Goal: Check status: Check status

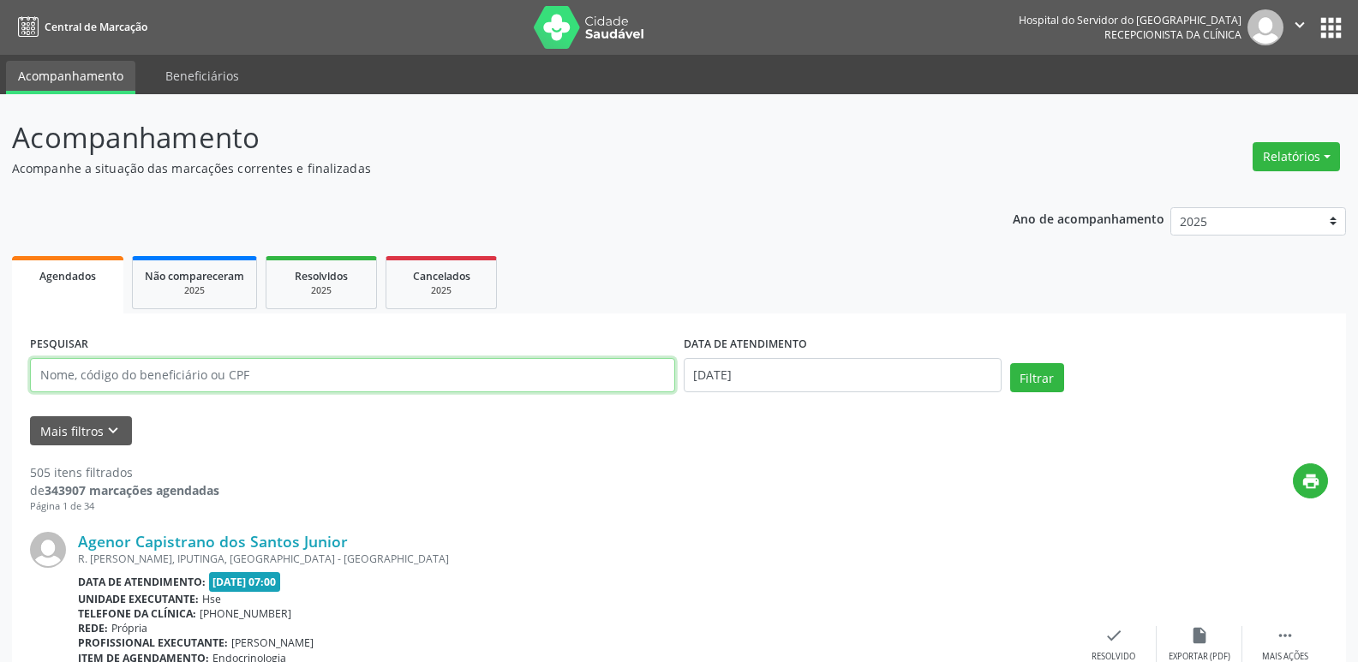
drag, startPoint x: 293, startPoint y: 381, endPoint x: 0, endPoint y: 338, distance: 296.1
type input "26331535420"
click at [1010, 363] on button "Filtrar" at bounding box center [1037, 377] width 54 height 29
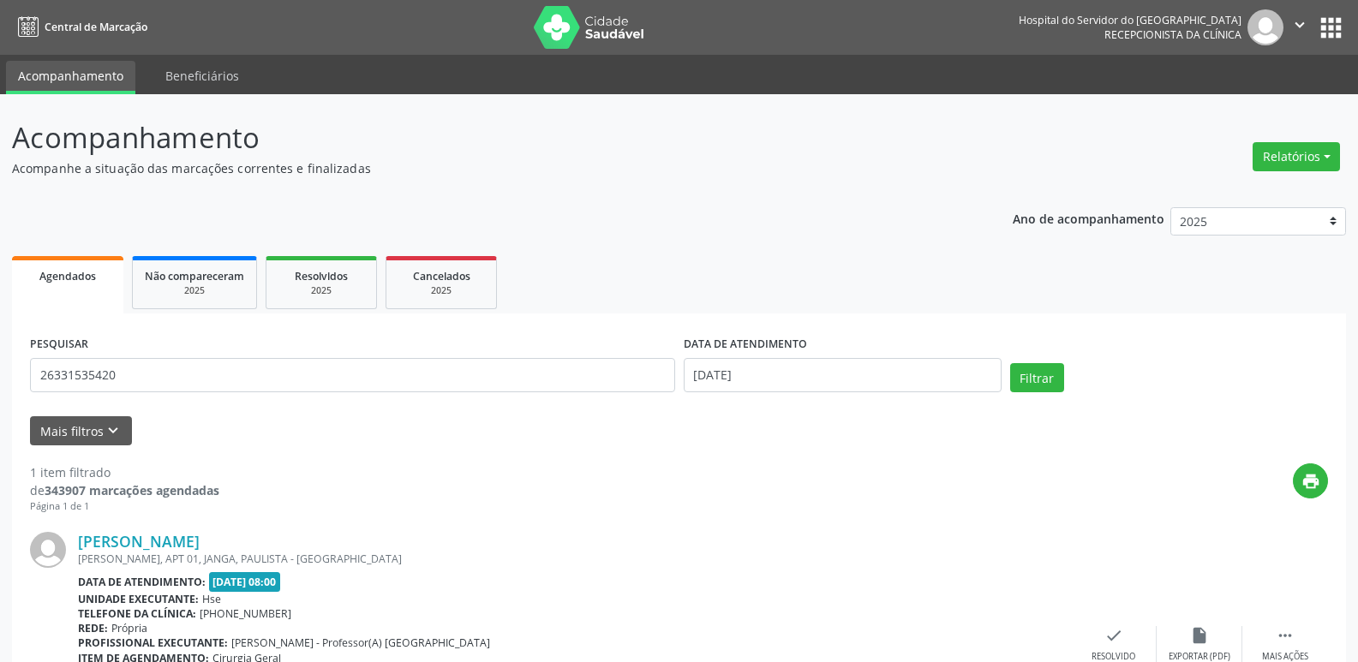
scroll to position [143, 0]
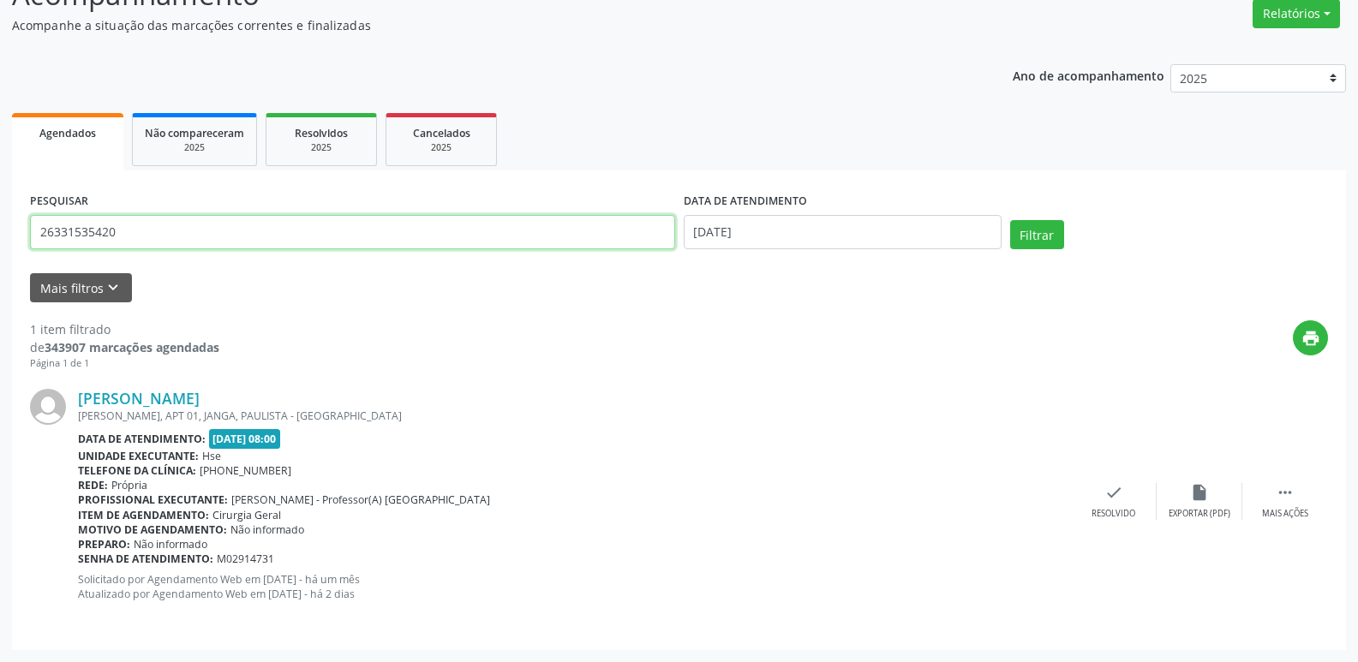
drag, startPoint x: 118, startPoint y: 237, endPoint x: 0, endPoint y: 239, distance: 118.2
click at [0, 239] on div "Acompanhamento Acompanhe a situação das marcações correntes e finalizadas Relat…" at bounding box center [679, 306] width 1358 height 711
type input "04134569435"
click at [1010, 220] on button "Filtrar" at bounding box center [1037, 234] width 54 height 29
drag, startPoint x: 141, startPoint y: 231, endPoint x: 0, endPoint y: 248, distance: 142.4
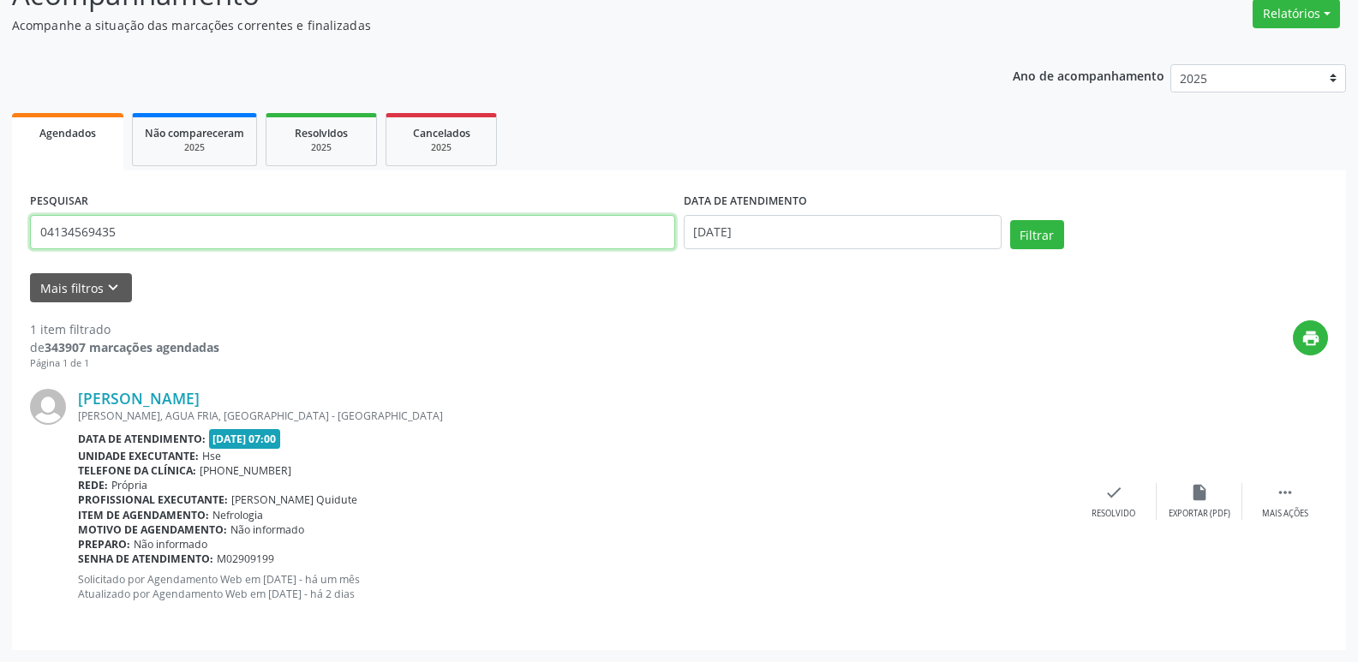
click at [0, 248] on div "Acompanhamento Acompanhe a situação das marcações correntes e finalizadas Relat…" at bounding box center [679, 306] width 1358 height 711
type input "51022451472"
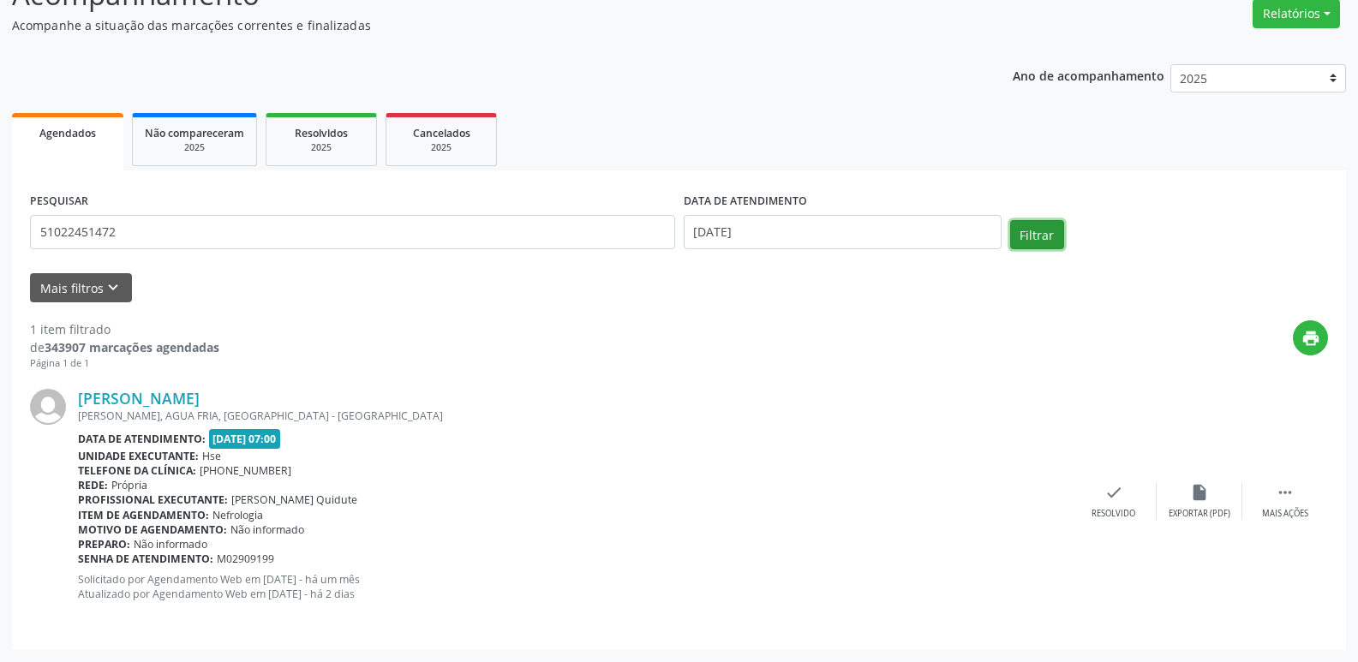
click at [1031, 229] on button "Filtrar" at bounding box center [1037, 234] width 54 height 29
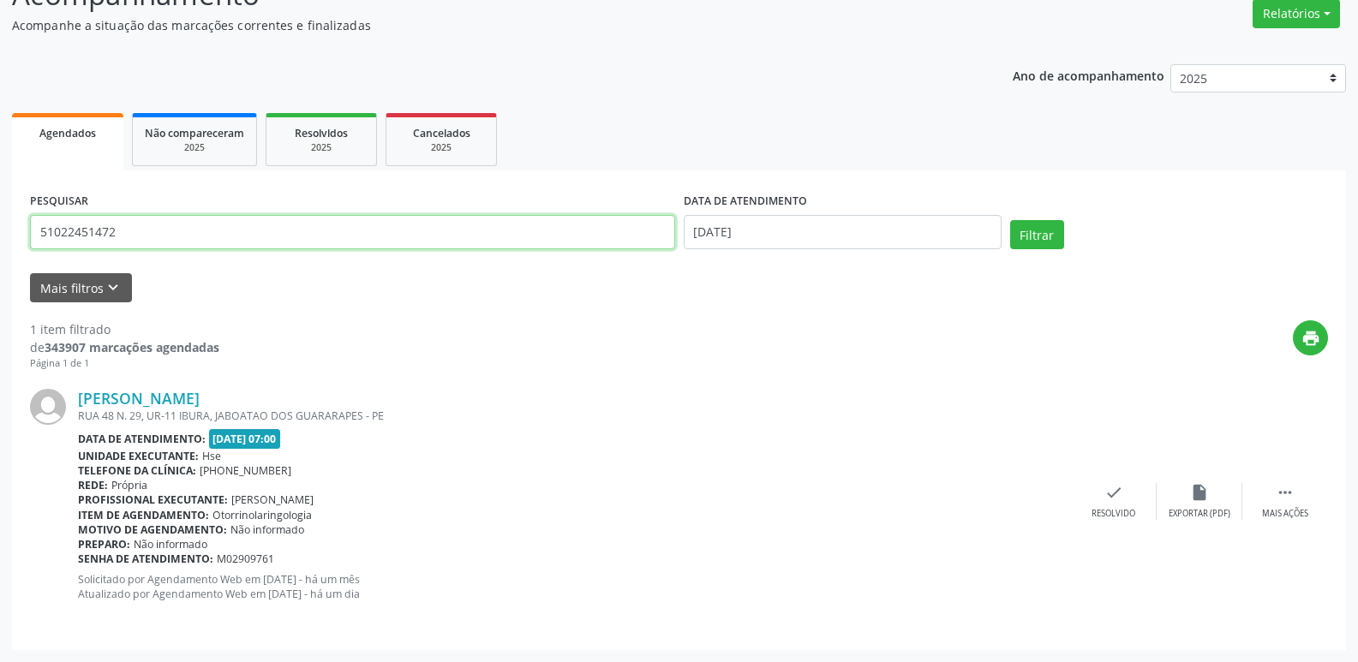
drag, startPoint x: 149, startPoint y: 231, endPoint x: 10, endPoint y: 251, distance: 140.2
click at [10, 251] on div "Acompanhamento Acompanhe a situação das marcações correntes e finalizadas Relat…" at bounding box center [679, 306] width 1358 height 711
type input "92258417449"
click at [1010, 220] on button "Filtrar" at bounding box center [1037, 234] width 54 height 29
drag, startPoint x: 124, startPoint y: 234, endPoint x: 0, endPoint y: 247, distance: 124.9
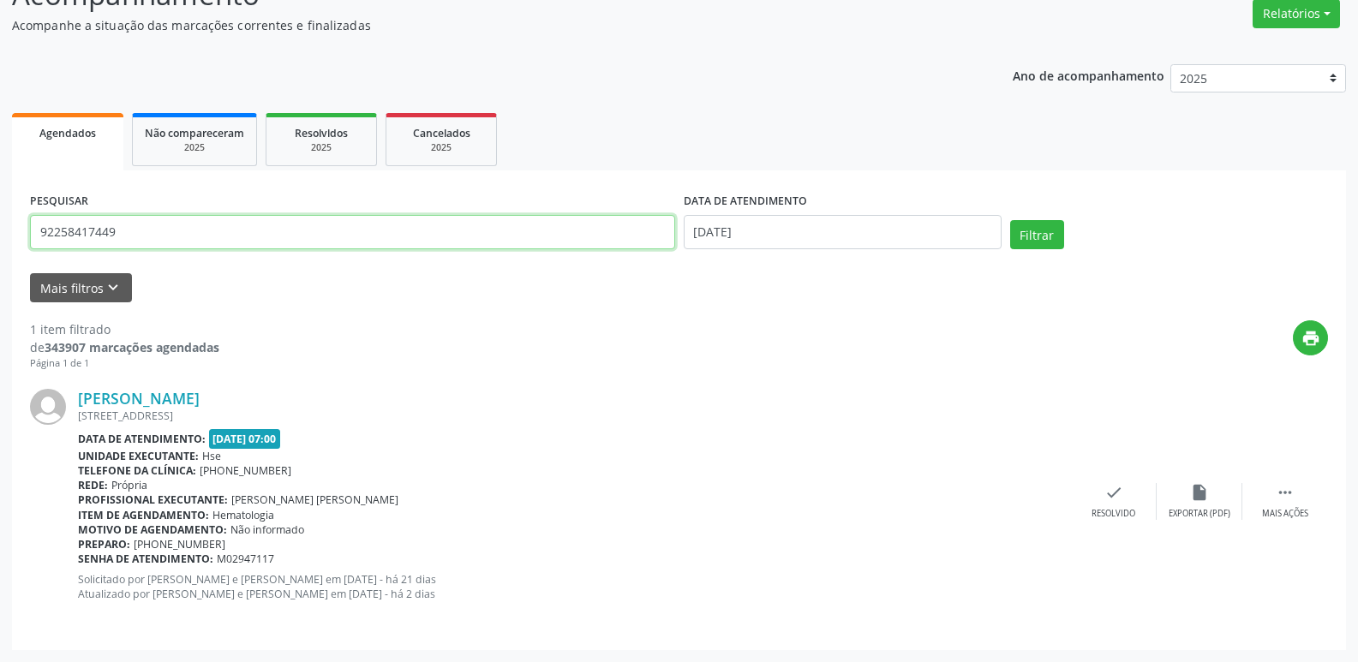
click at [0, 247] on div "Acompanhamento Acompanhe a situação das marcações correntes e finalizadas Relat…" at bounding box center [679, 306] width 1358 height 711
type input "16569970453"
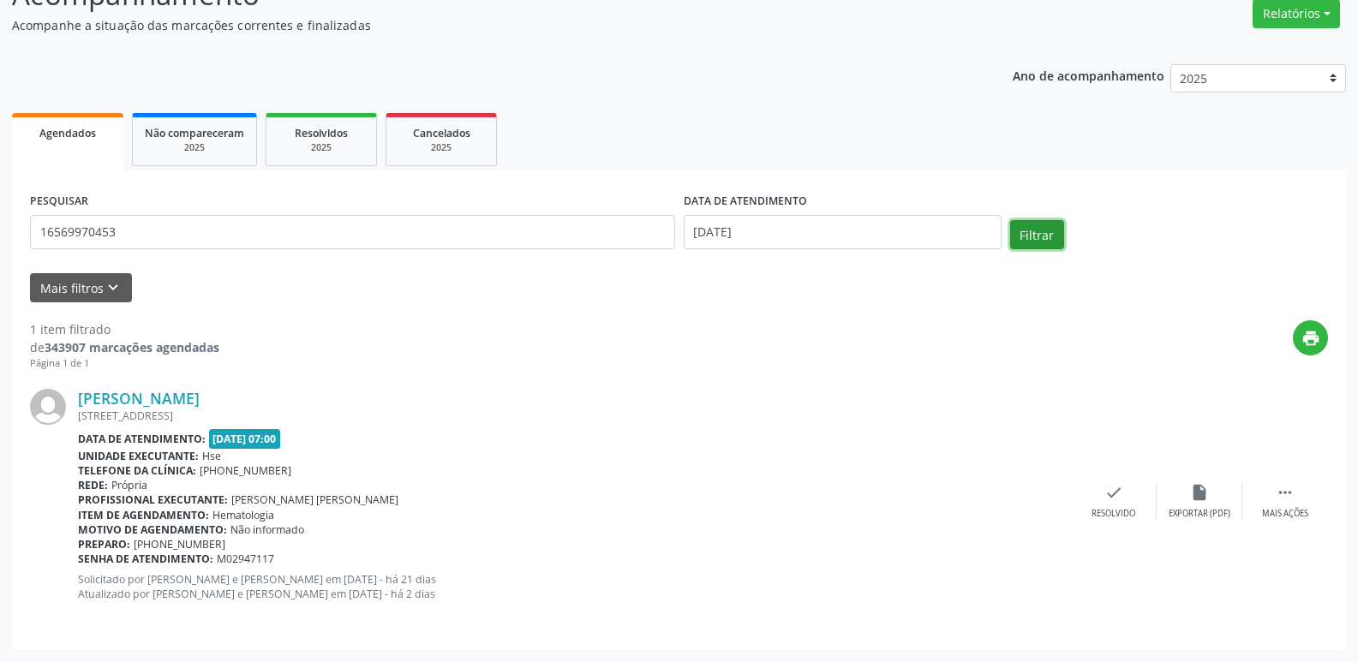
click at [1039, 238] on button "Filtrar" at bounding box center [1037, 234] width 54 height 29
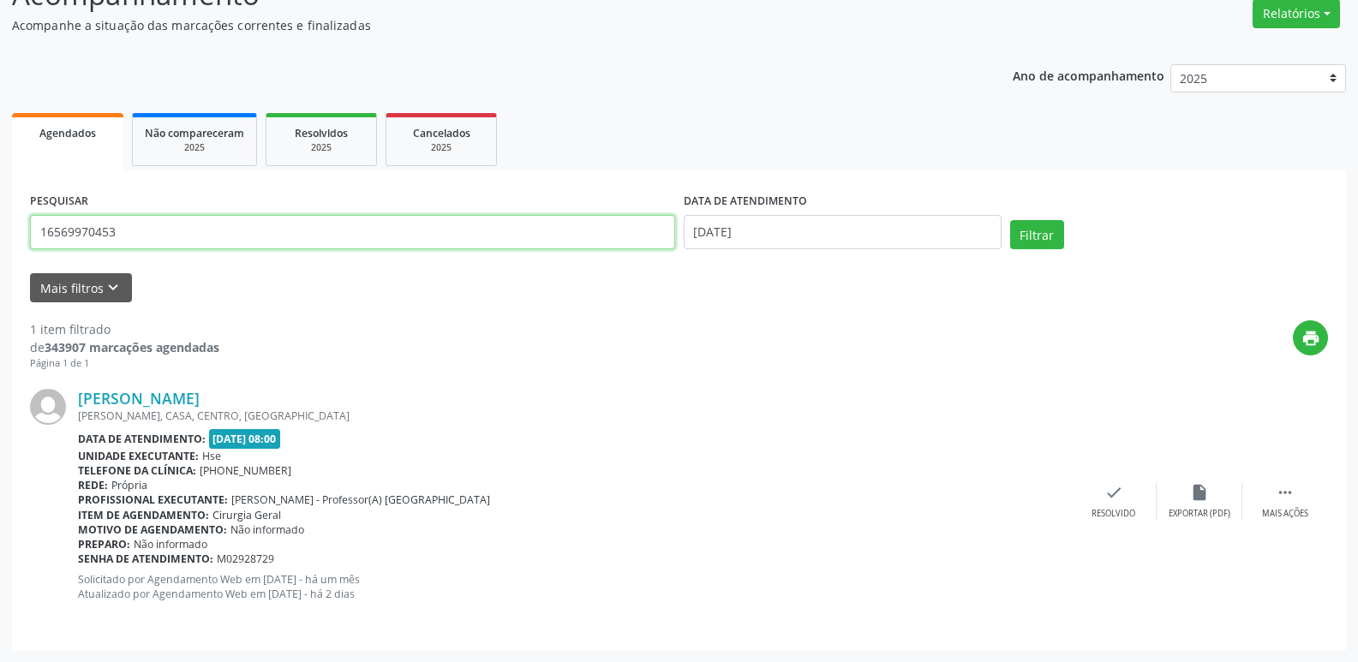
drag, startPoint x: 145, startPoint y: 224, endPoint x: 8, endPoint y: 245, distance: 138.6
click at [9, 245] on div "Acompanhamento Acompanhe a situação das marcações correntes e finalizadas Relat…" at bounding box center [679, 306] width 1358 height 711
type input "48818534491"
click at [1010, 220] on button "Filtrar" at bounding box center [1037, 234] width 54 height 29
drag, startPoint x: 124, startPoint y: 232, endPoint x: 0, endPoint y: 256, distance: 126.5
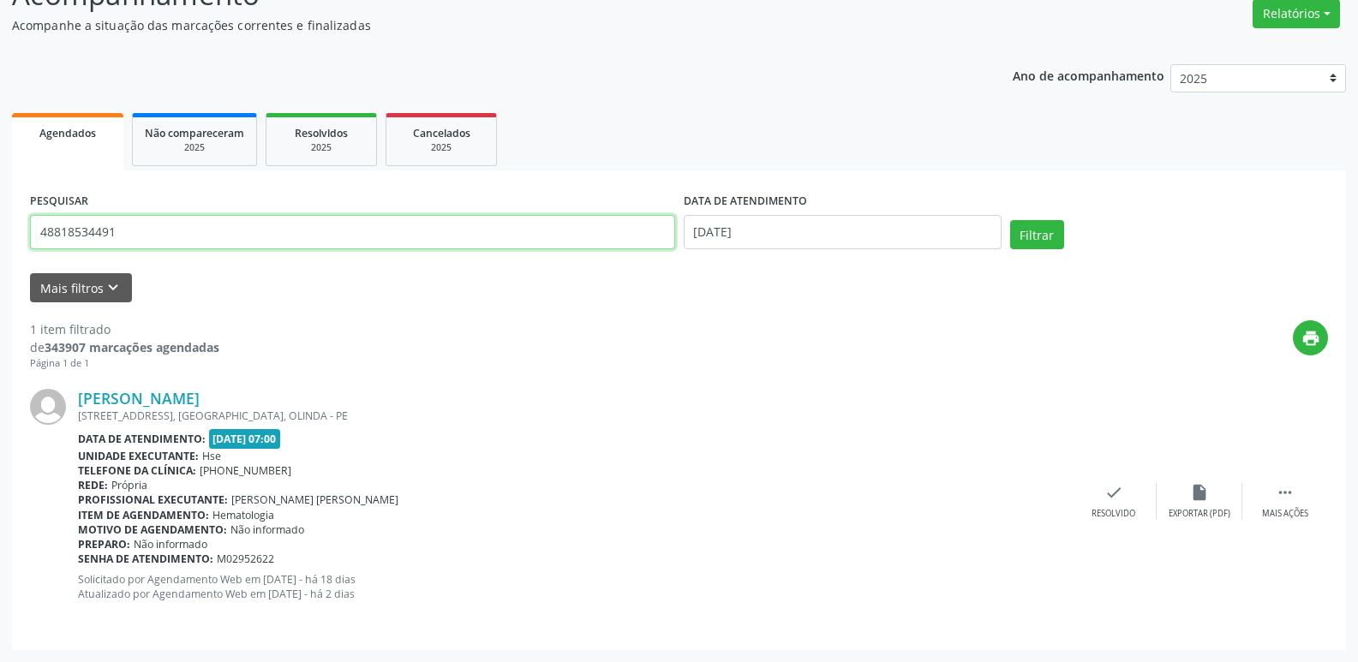
click at [0, 256] on div "Acompanhamento Acompanhe a situação das marcações correntes e finalizadas Relat…" at bounding box center [679, 306] width 1358 height 711
type input "10240772415"
click at [1010, 220] on button "Filtrar" at bounding box center [1037, 234] width 54 height 29
drag, startPoint x: 137, startPoint y: 230, endPoint x: 0, endPoint y: 254, distance: 139.3
click at [0, 254] on div "Acompanhamento Acompanhe a situação das marcações correntes e finalizadas Relat…" at bounding box center [679, 306] width 1358 height 711
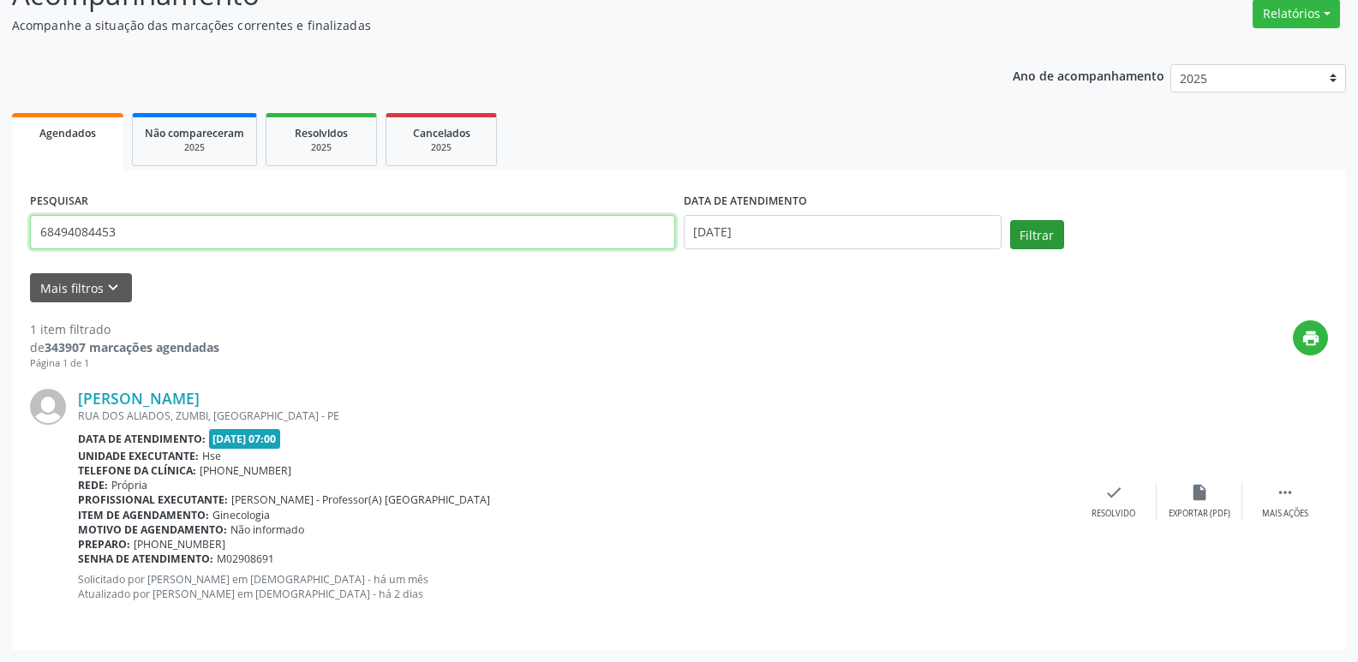
type input "68494084453"
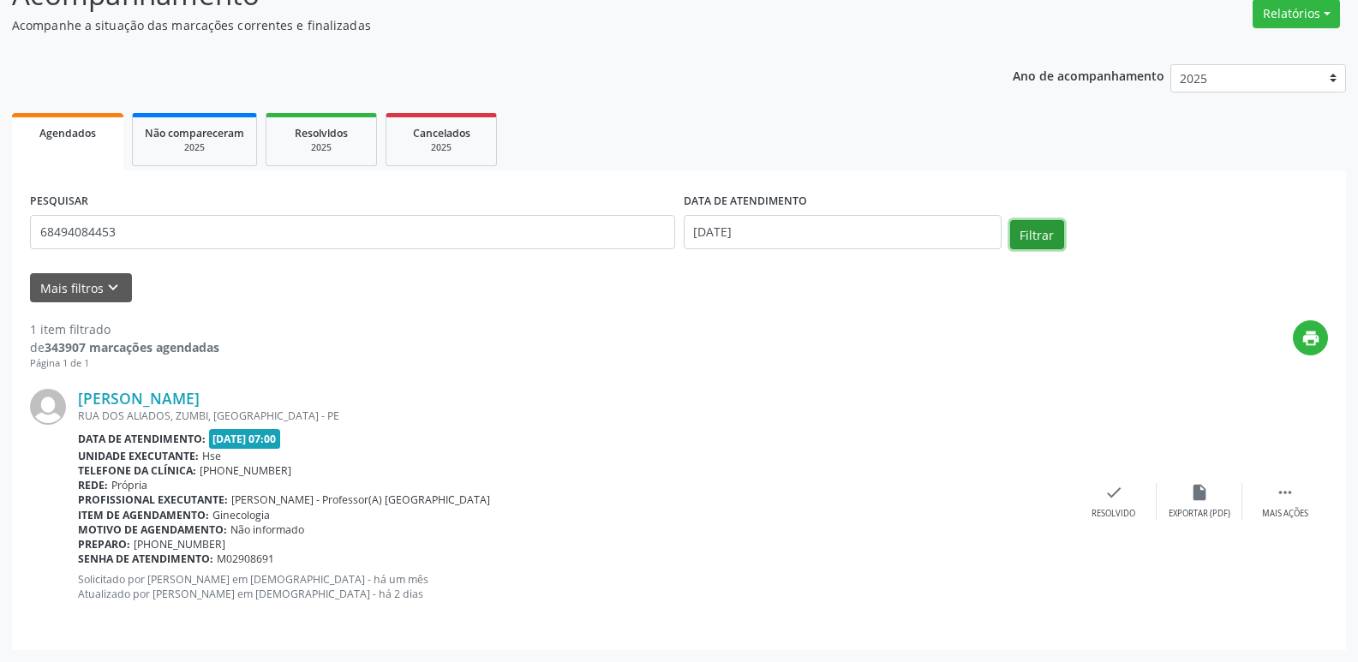
click at [1050, 224] on button "Filtrar" at bounding box center [1037, 234] width 54 height 29
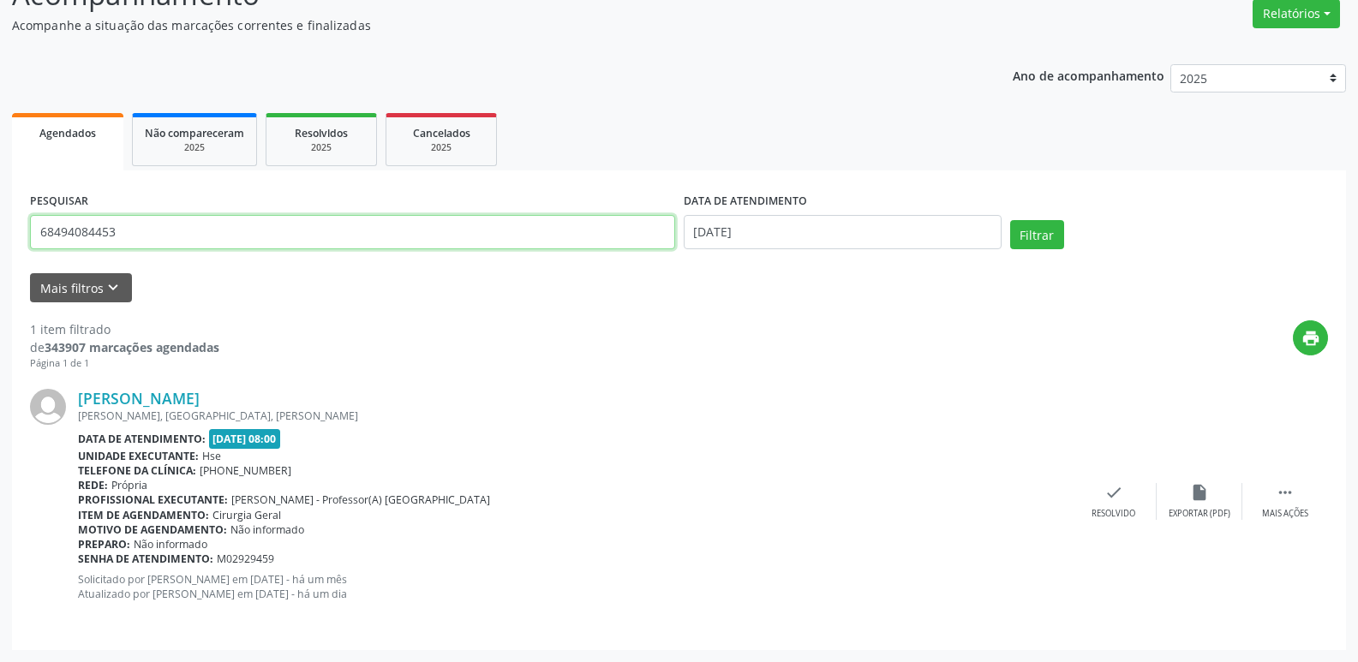
drag, startPoint x: 147, startPoint y: 228, endPoint x: 0, endPoint y: 230, distance: 147.4
click at [0, 230] on div "Acompanhamento Acompanhe a situação das marcações correntes e finalizadas Relat…" at bounding box center [679, 306] width 1358 height 711
type input "58831975404"
click at [1010, 220] on button "Filtrar" at bounding box center [1037, 234] width 54 height 29
drag, startPoint x: 121, startPoint y: 233, endPoint x: 0, endPoint y: 251, distance: 122.1
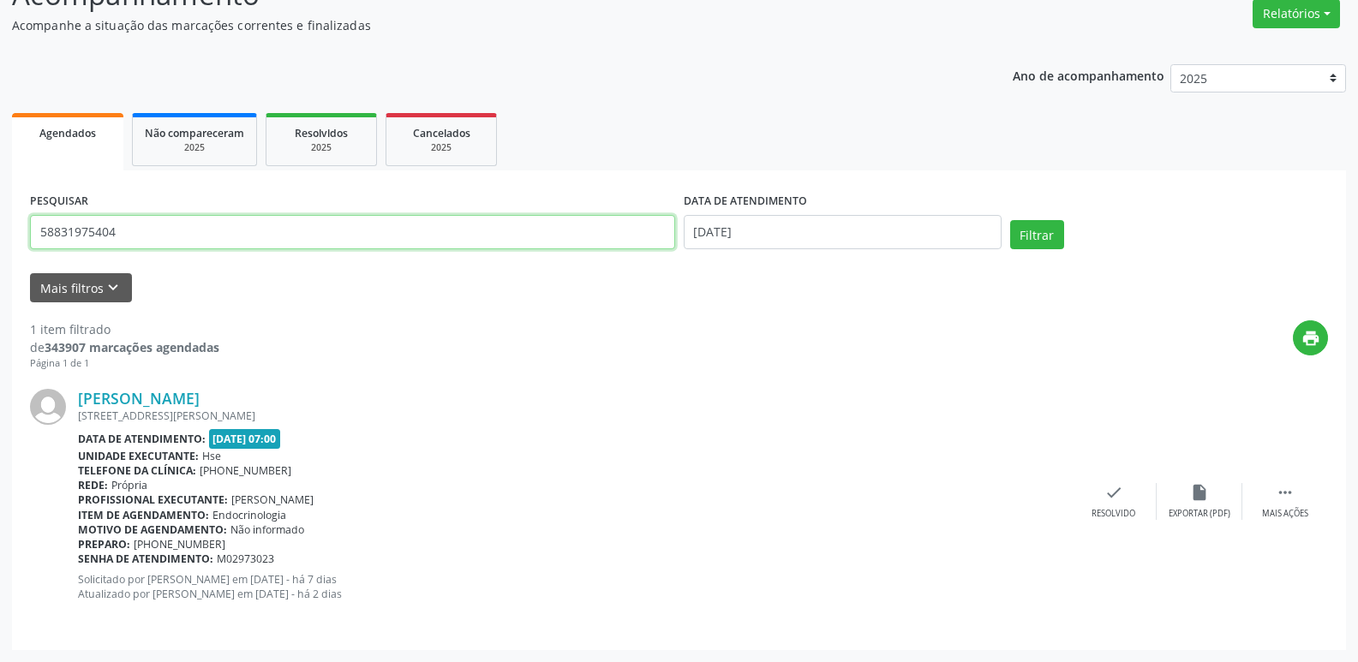
click at [0, 251] on div "Acompanhamento Acompanhe a situação das marcações correntes e finalizadas Relat…" at bounding box center [679, 306] width 1358 height 711
type input "24697761472"
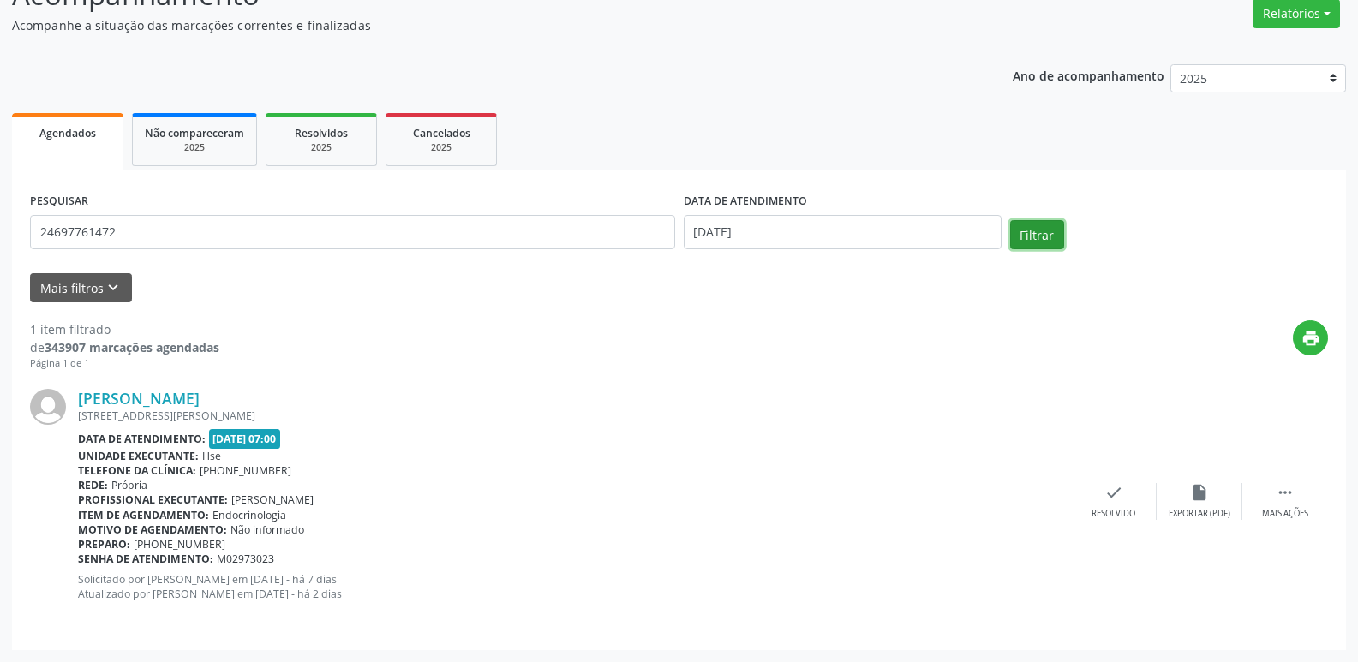
click at [1037, 229] on button "Filtrar" at bounding box center [1037, 234] width 54 height 29
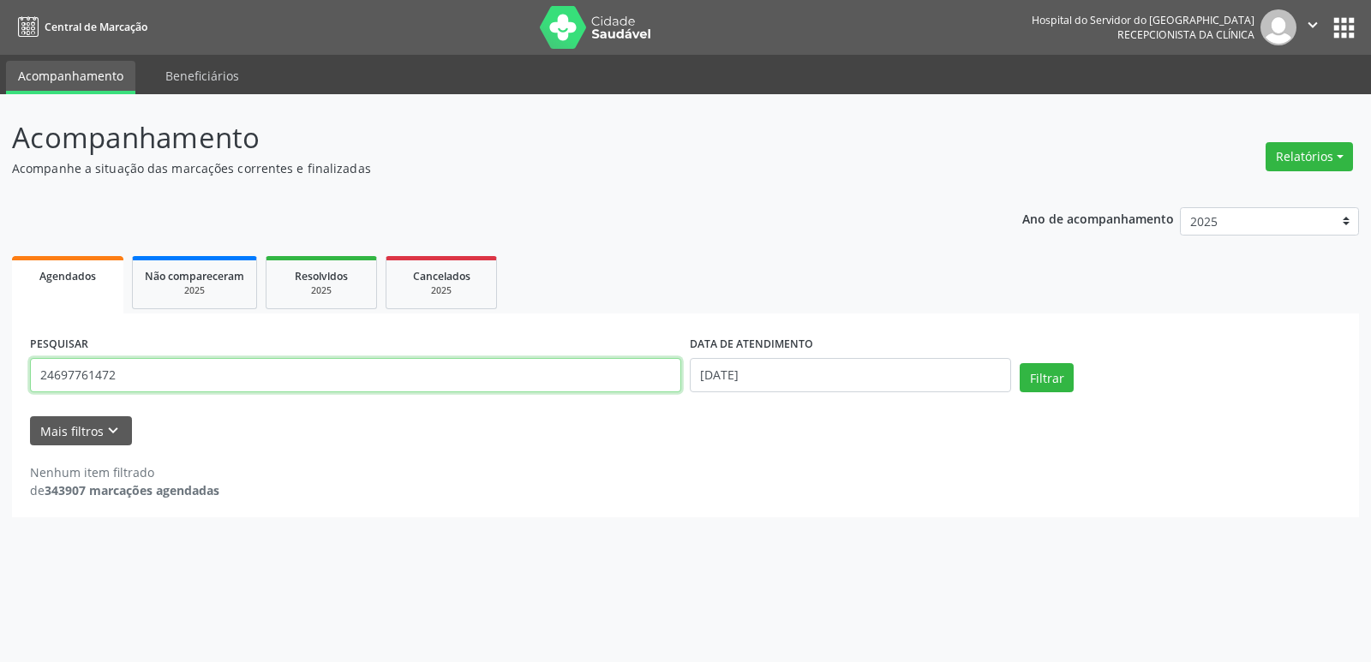
drag, startPoint x: 146, startPoint y: 379, endPoint x: 0, endPoint y: 381, distance: 146.5
click at [0, 381] on div "Acompanhamento Acompanhe a situação das marcações correntes e finalizadas Relat…" at bounding box center [685, 378] width 1371 height 568
type input "edileuza [PERSON_NAME]"
click at [1019, 363] on button "Filtrar" at bounding box center [1046, 377] width 54 height 29
drag, startPoint x: 231, startPoint y: 385, endPoint x: 0, endPoint y: 384, distance: 231.3
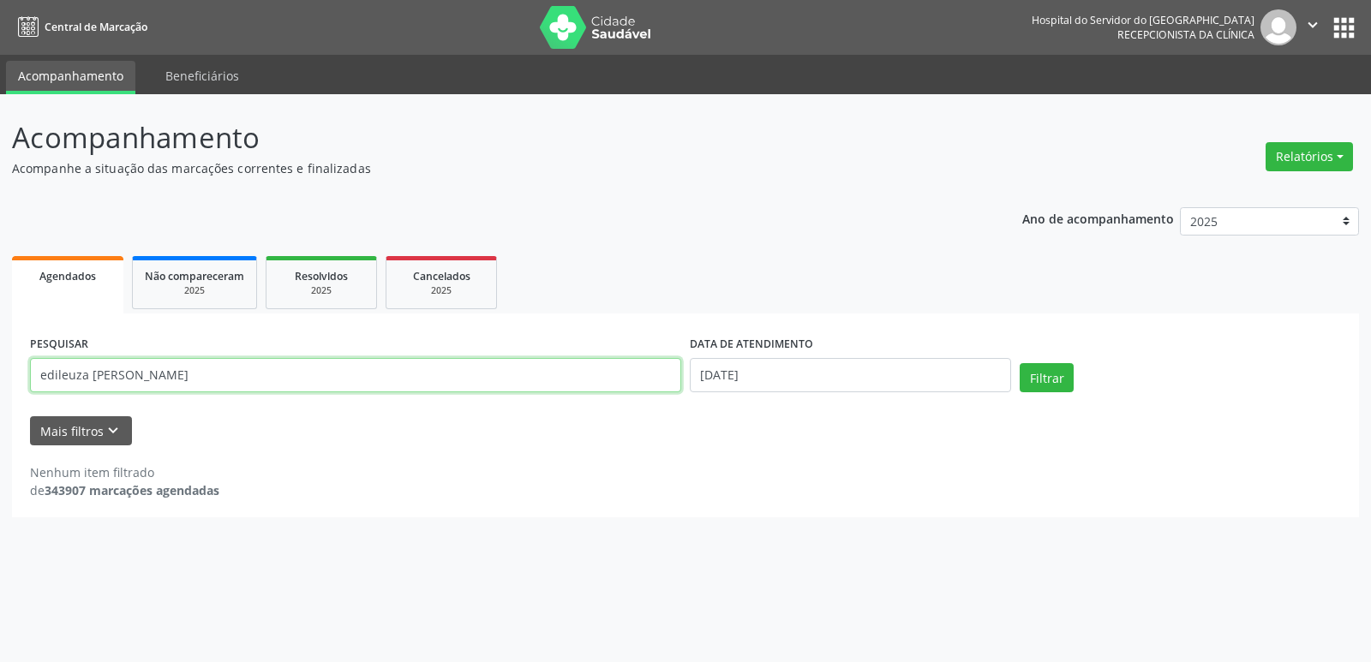
click at [0, 384] on div "Acompanhamento Acompanhe a situação das marcações correntes e finalizadas Relat…" at bounding box center [685, 378] width 1371 height 568
click at [1332, 148] on button "Relatórios" at bounding box center [1308, 156] width 87 height 29
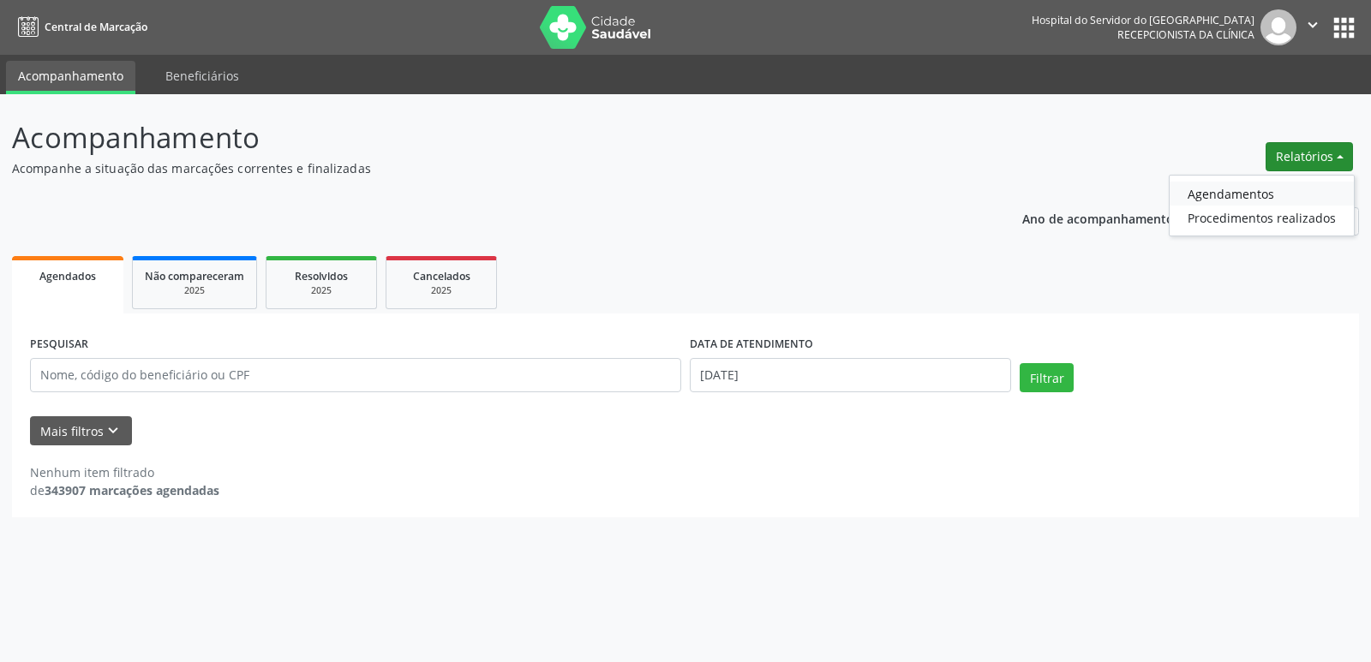
click at [1264, 197] on link "Agendamentos" at bounding box center [1261, 194] width 184 height 24
select select "9"
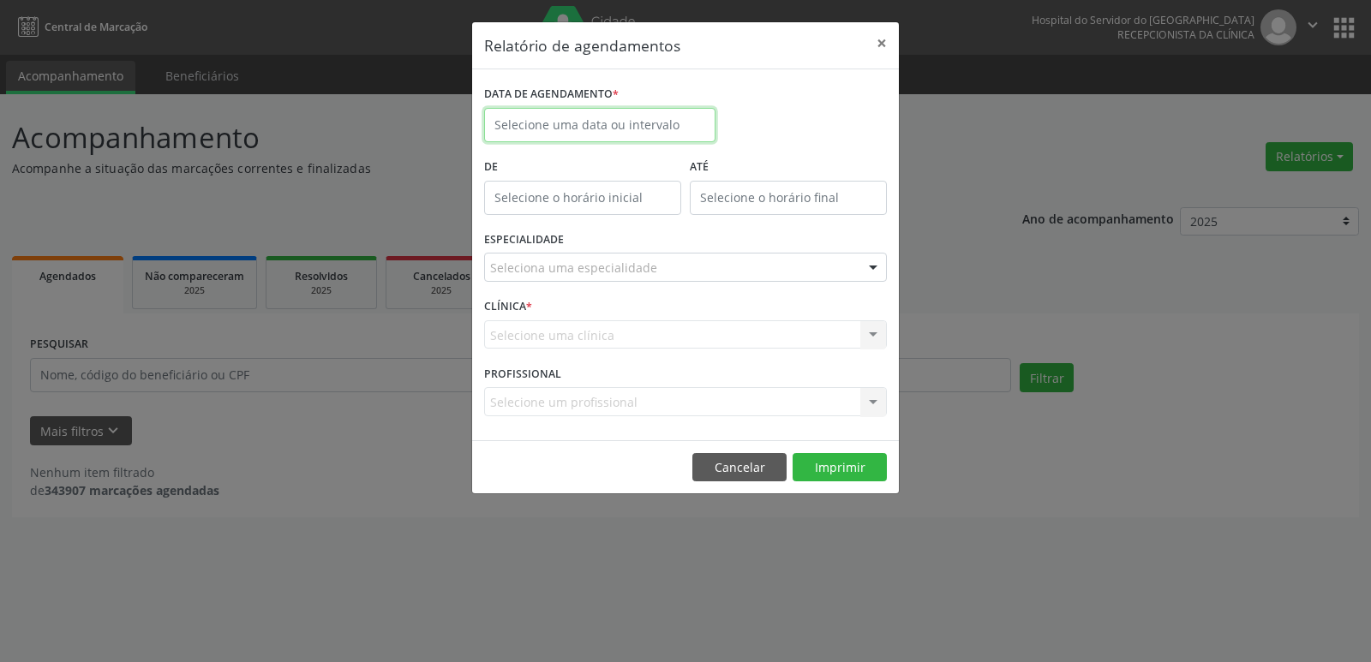
click at [641, 109] on input "text" at bounding box center [599, 125] width 231 height 34
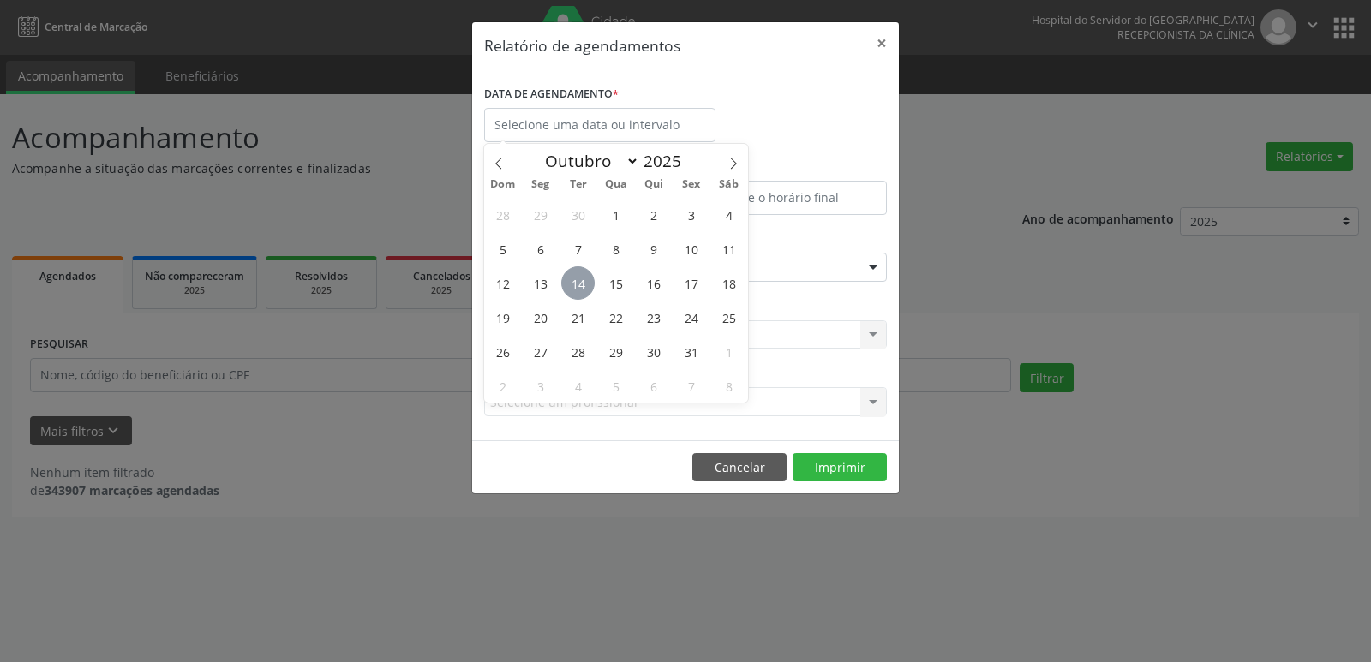
click at [583, 277] on span "14" at bounding box center [577, 282] width 33 height 33
type input "[DATE]"
click at [583, 277] on span "14" at bounding box center [577, 282] width 33 height 33
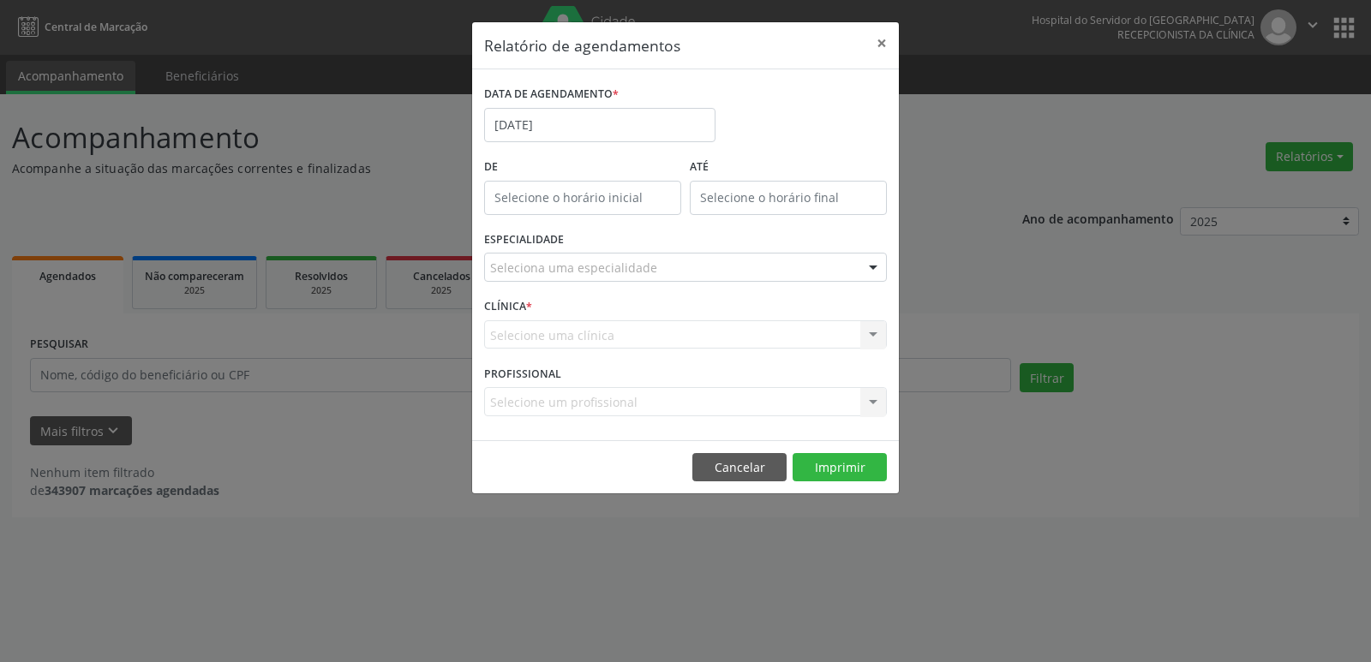
click at [870, 268] on div at bounding box center [873, 268] width 26 height 29
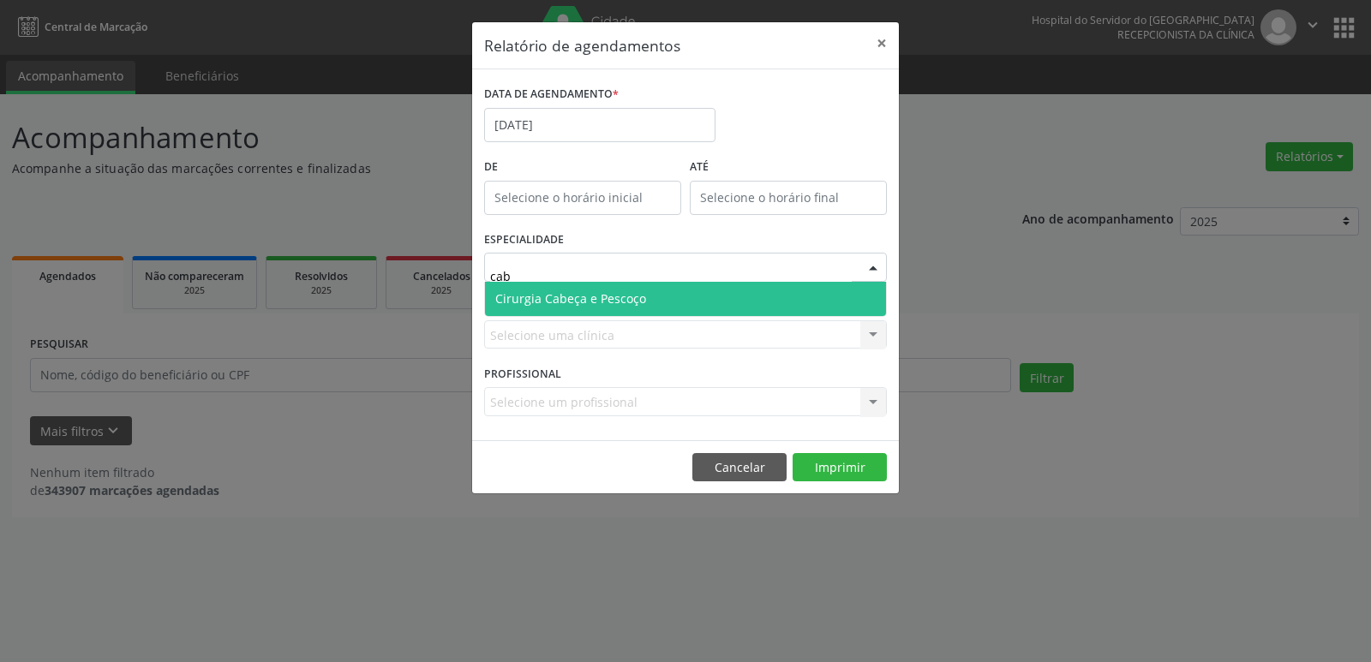
type input "cabe"
click at [634, 288] on span "Cirurgia Cabeça e Pescoço" at bounding box center [685, 299] width 401 height 34
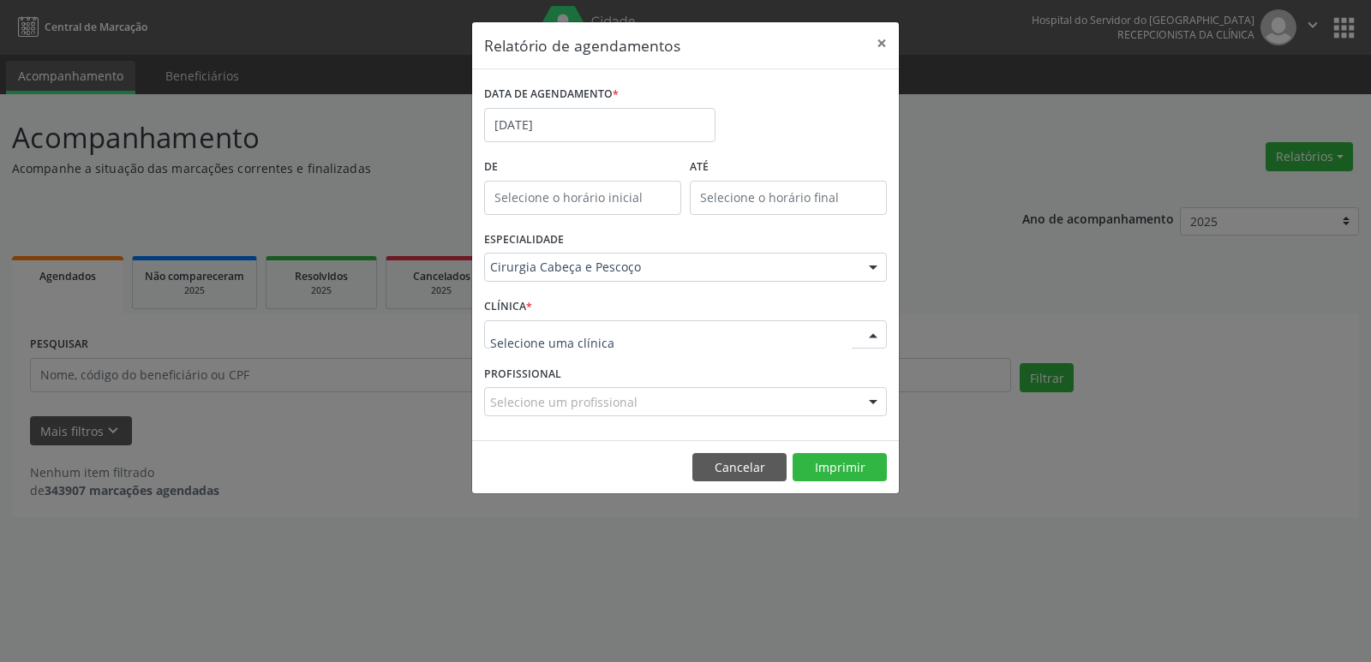
click at [866, 328] on div at bounding box center [873, 335] width 26 height 29
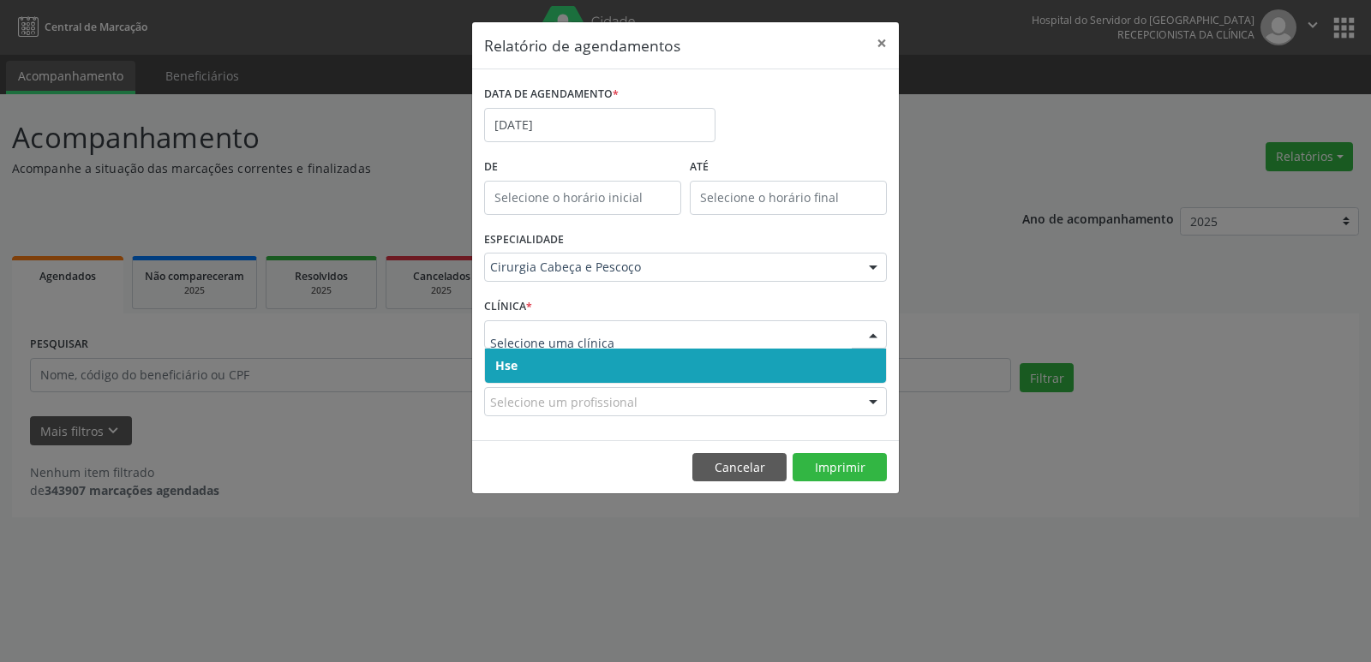
click at [856, 358] on span "Hse" at bounding box center [685, 366] width 401 height 34
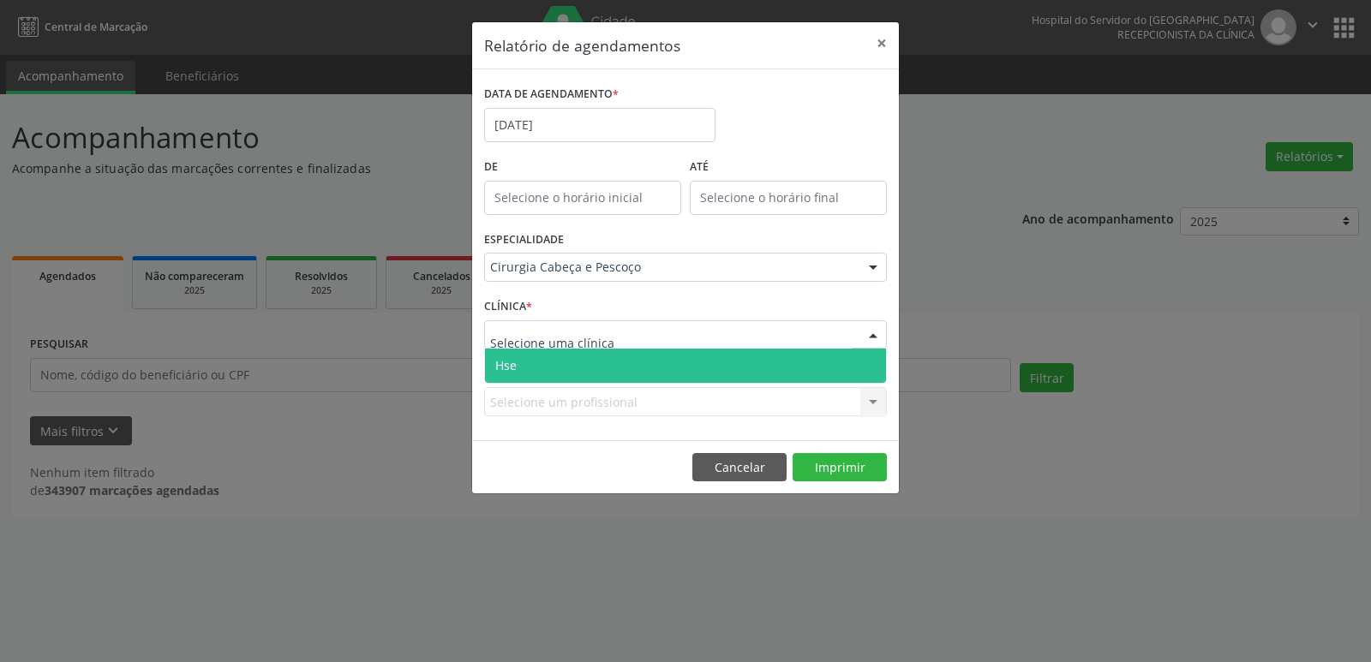
click at [874, 333] on div at bounding box center [873, 335] width 26 height 29
click at [867, 357] on span "Hse" at bounding box center [685, 366] width 401 height 34
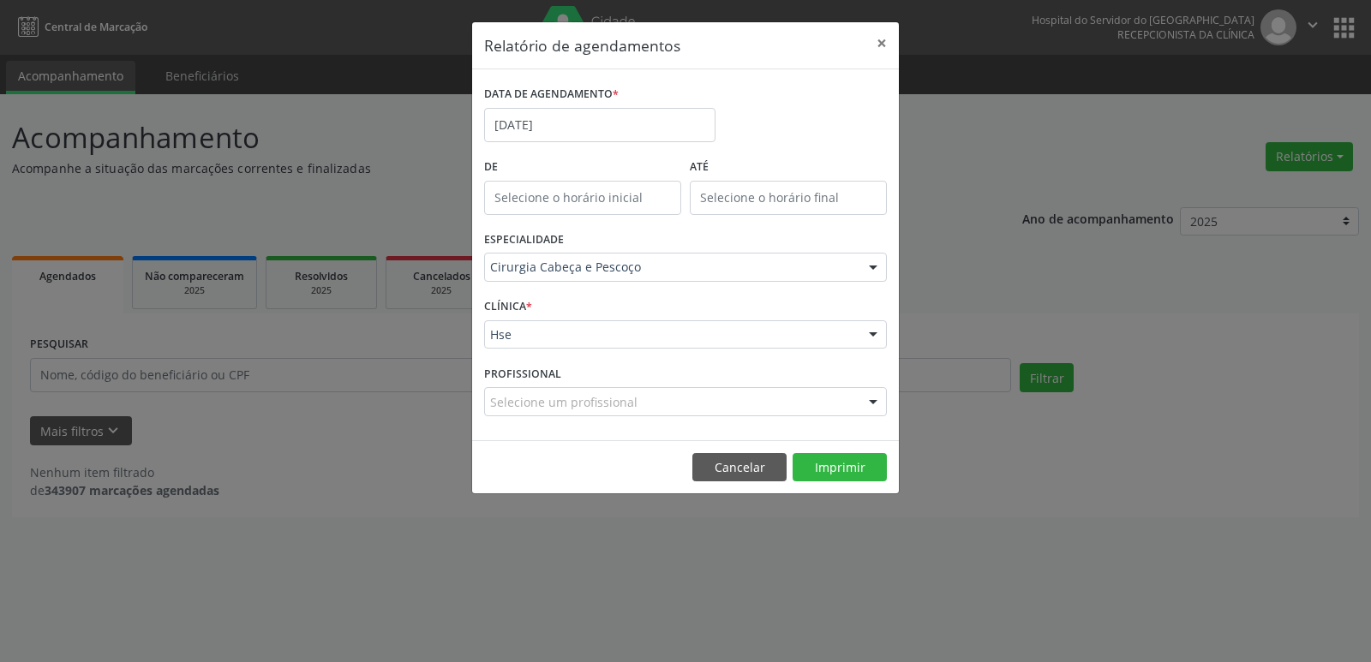
click at [873, 402] on div at bounding box center [873, 402] width 26 height 29
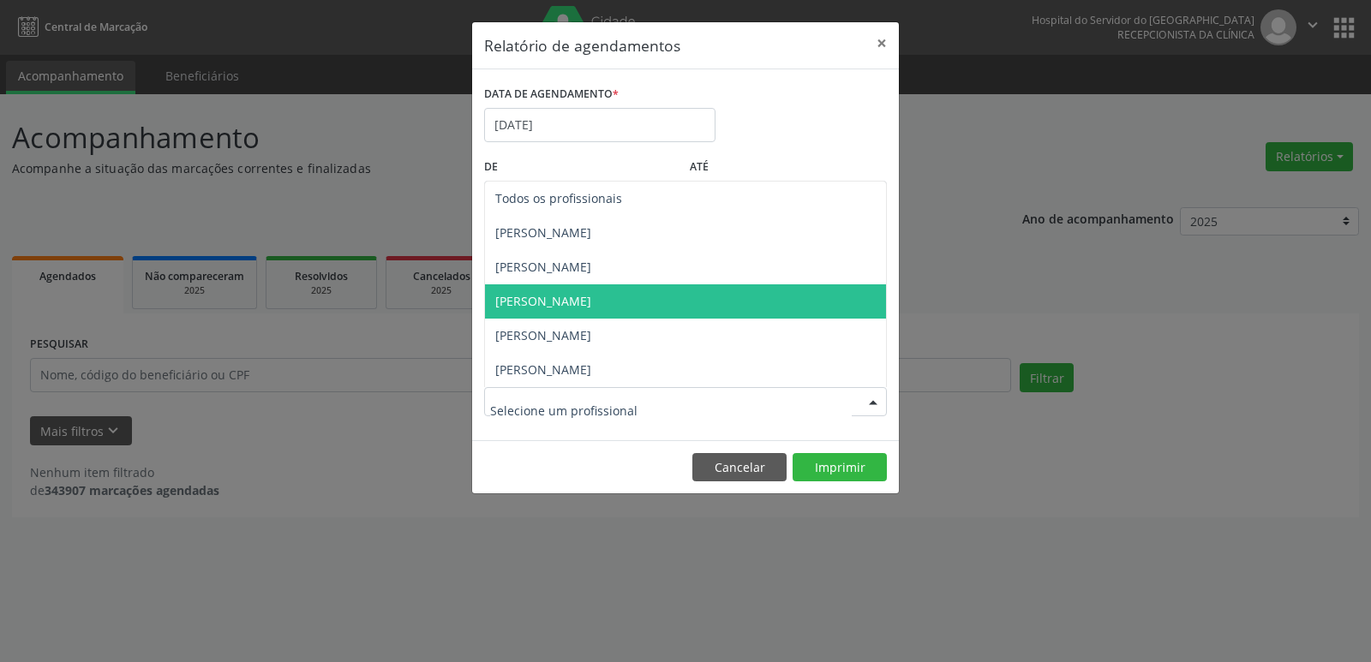
click at [663, 297] on span "[PERSON_NAME]" at bounding box center [685, 301] width 401 height 34
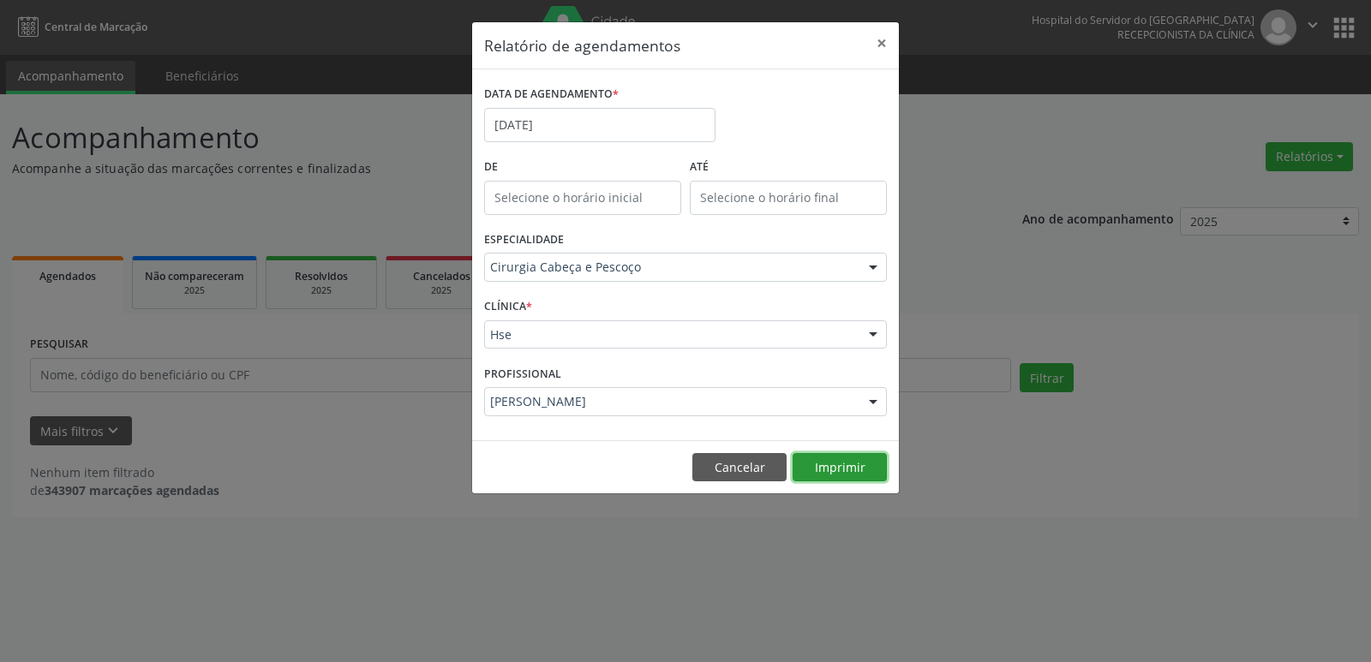
click at [848, 466] on button "Imprimir" at bounding box center [839, 467] width 94 height 29
click at [876, 44] on button "×" at bounding box center [881, 43] width 34 height 42
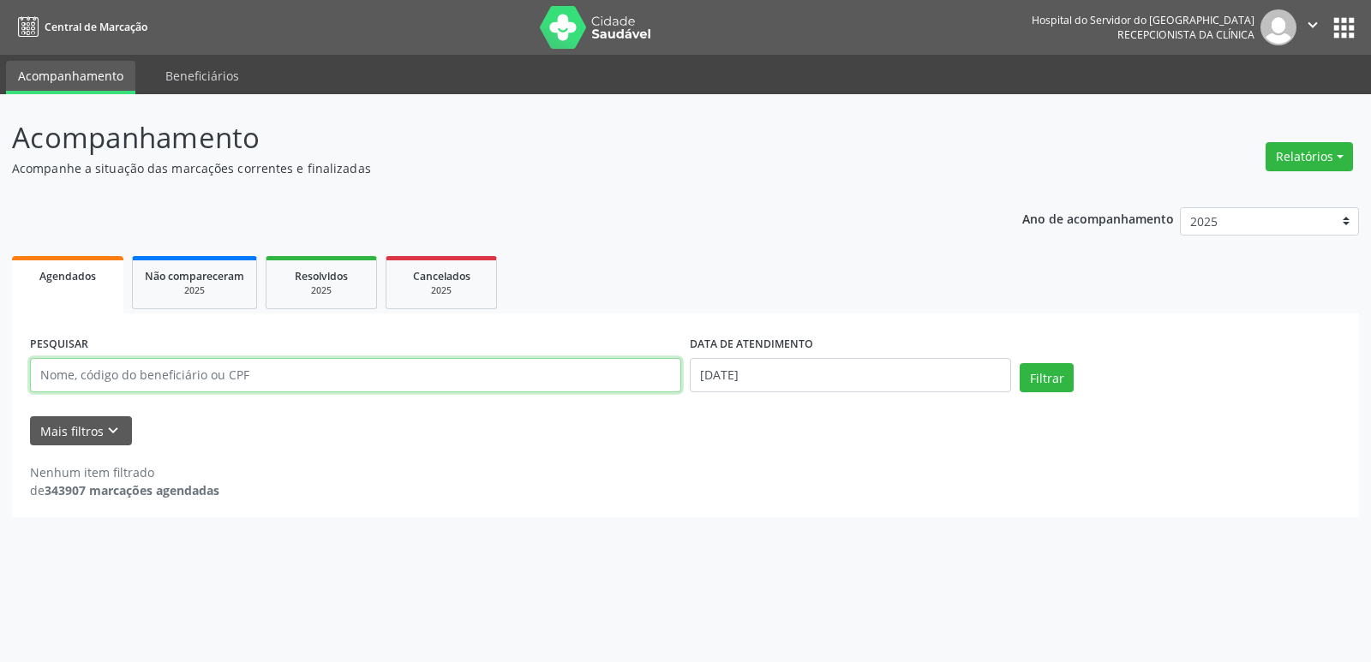
click at [137, 373] on input "text" at bounding box center [355, 375] width 651 height 34
type input "38852756434"
click at [1019, 363] on button "Filtrar" at bounding box center [1046, 377] width 54 height 29
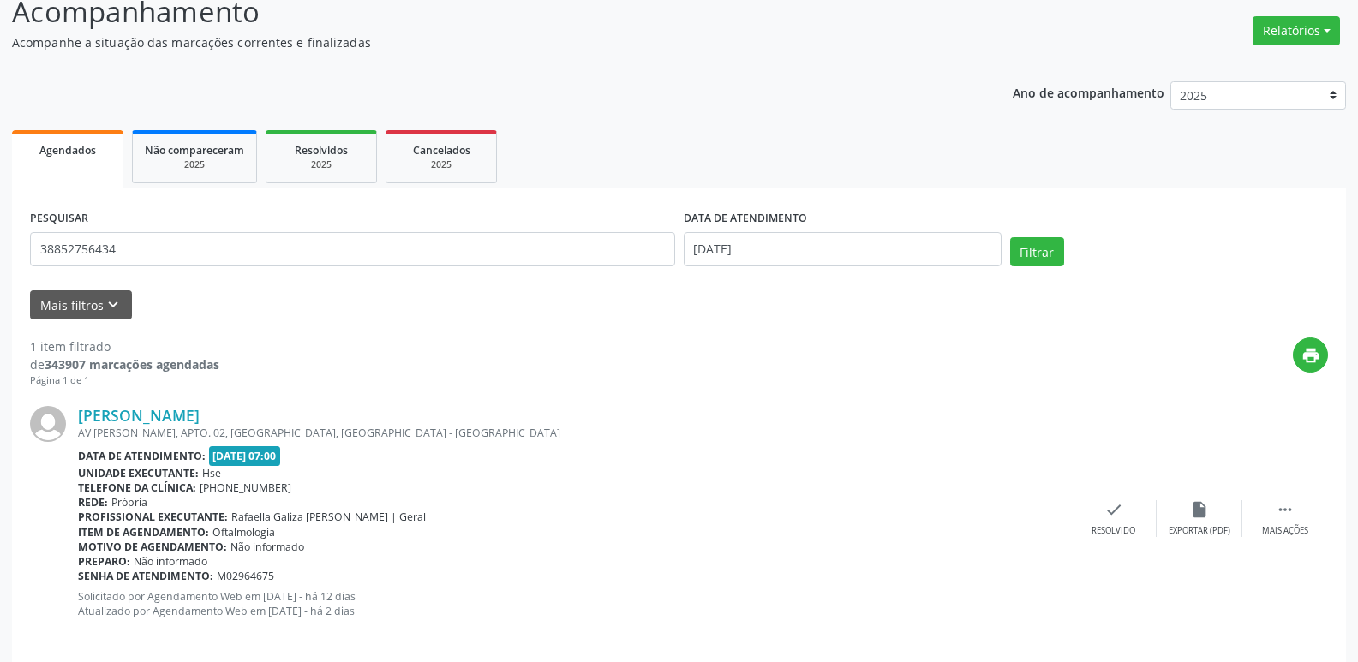
scroll to position [143, 0]
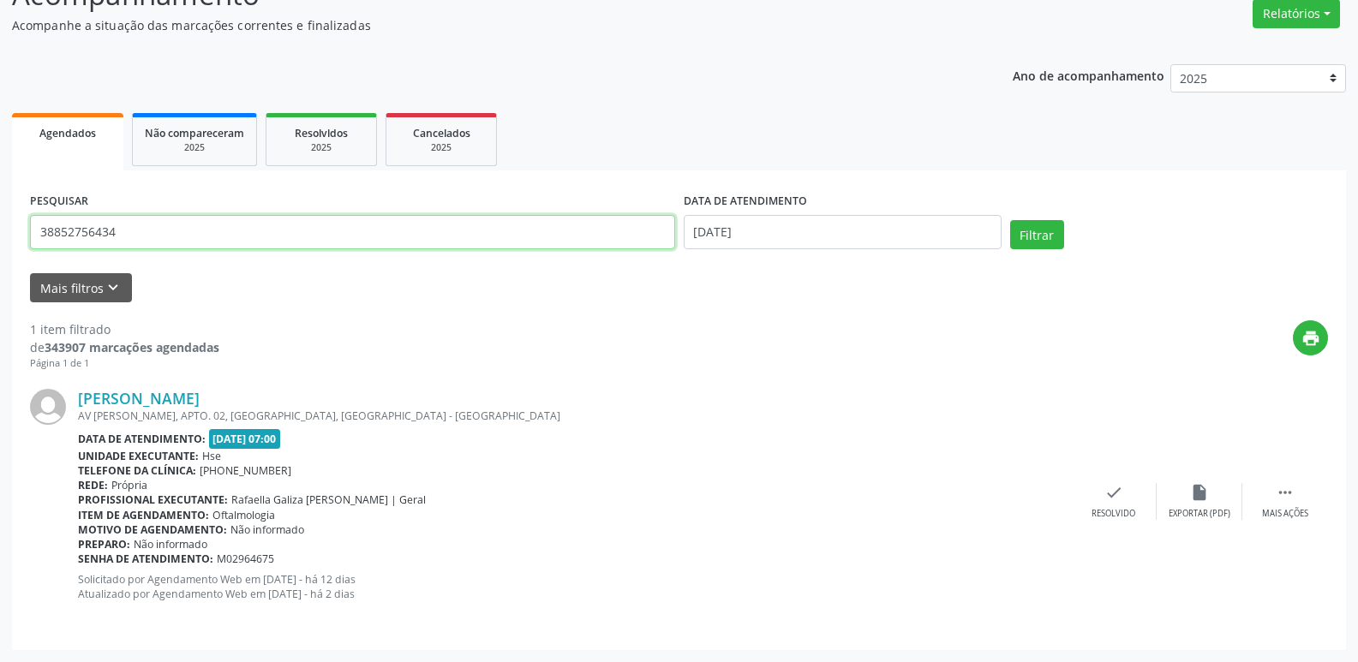
drag, startPoint x: 144, startPoint y: 229, endPoint x: 0, endPoint y: 240, distance: 144.3
click at [0, 240] on div "Acompanhamento Acompanhe a situação das marcações correntes e finalizadas Relat…" at bounding box center [679, 306] width 1358 height 711
click at [189, 248] on input "text" at bounding box center [352, 232] width 645 height 34
click at [133, 242] on input "text" at bounding box center [352, 232] width 645 height 34
type input "13651338428"
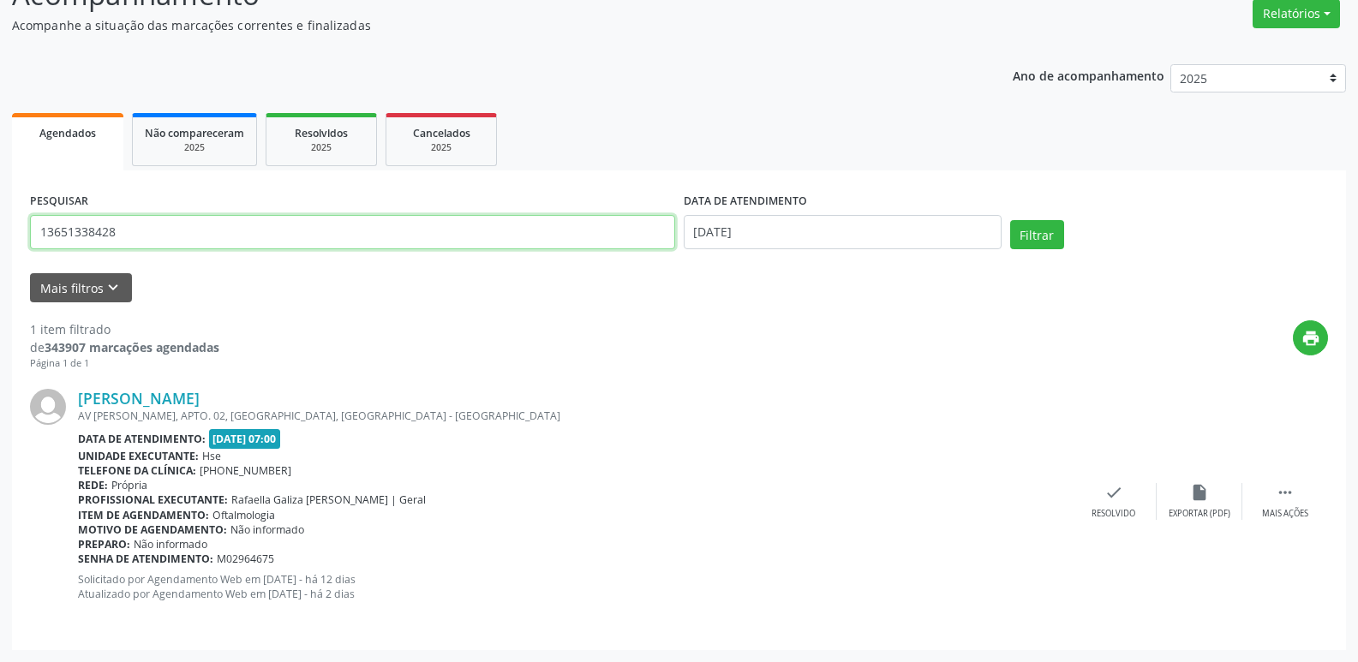
click at [1010, 220] on button "Filtrar" at bounding box center [1037, 234] width 54 height 29
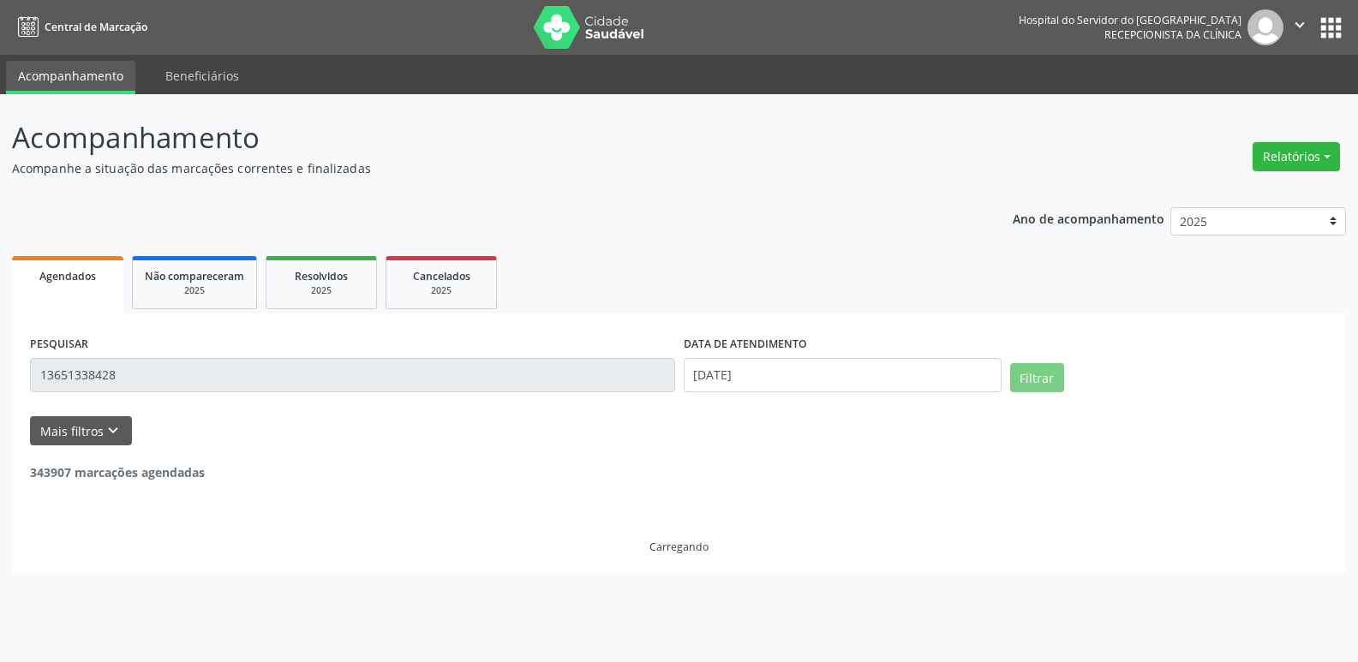
scroll to position [0, 0]
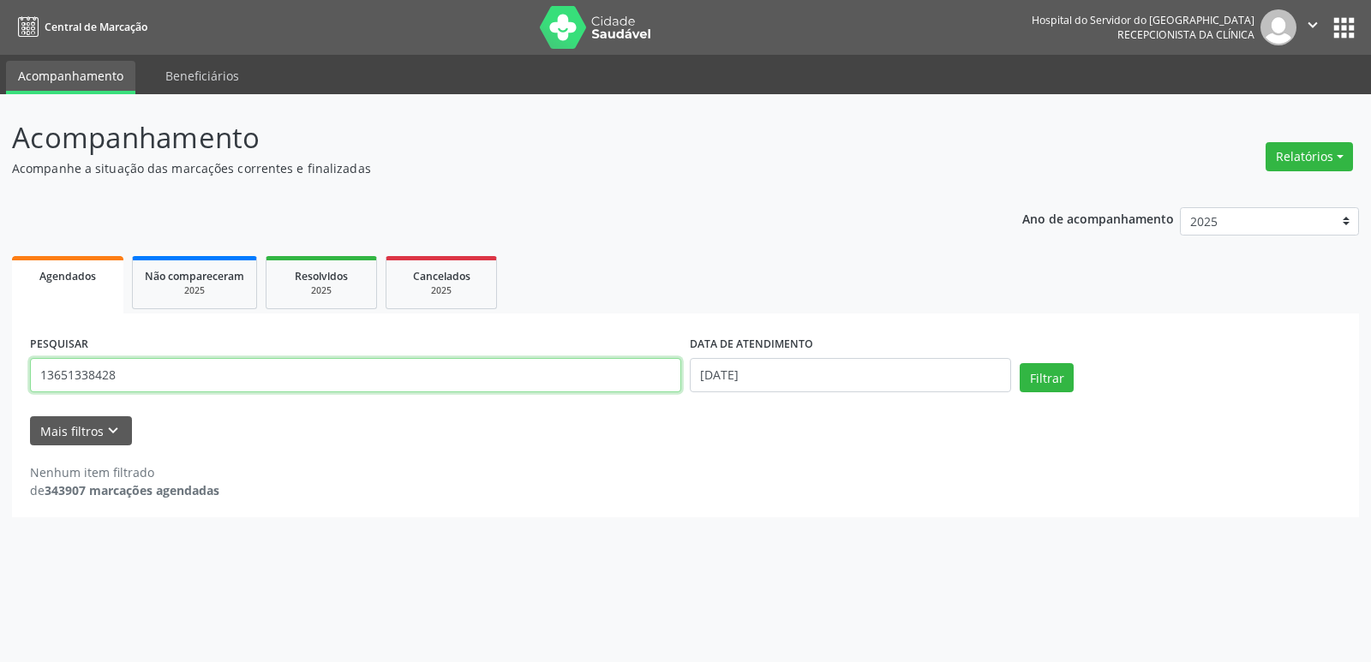
drag, startPoint x: 149, startPoint y: 387, endPoint x: 413, endPoint y: 431, distance: 267.4
click at [27, 387] on div "PESQUISAR 13651338428" at bounding box center [356, 368] width 660 height 73
type input "09761766454"
click at [1019, 363] on button "Filtrar" at bounding box center [1046, 377] width 54 height 29
drag, startPoint x: 137, startPoint y: 382, endPoint x: 0, endPoint y: 377, distance: 137.2
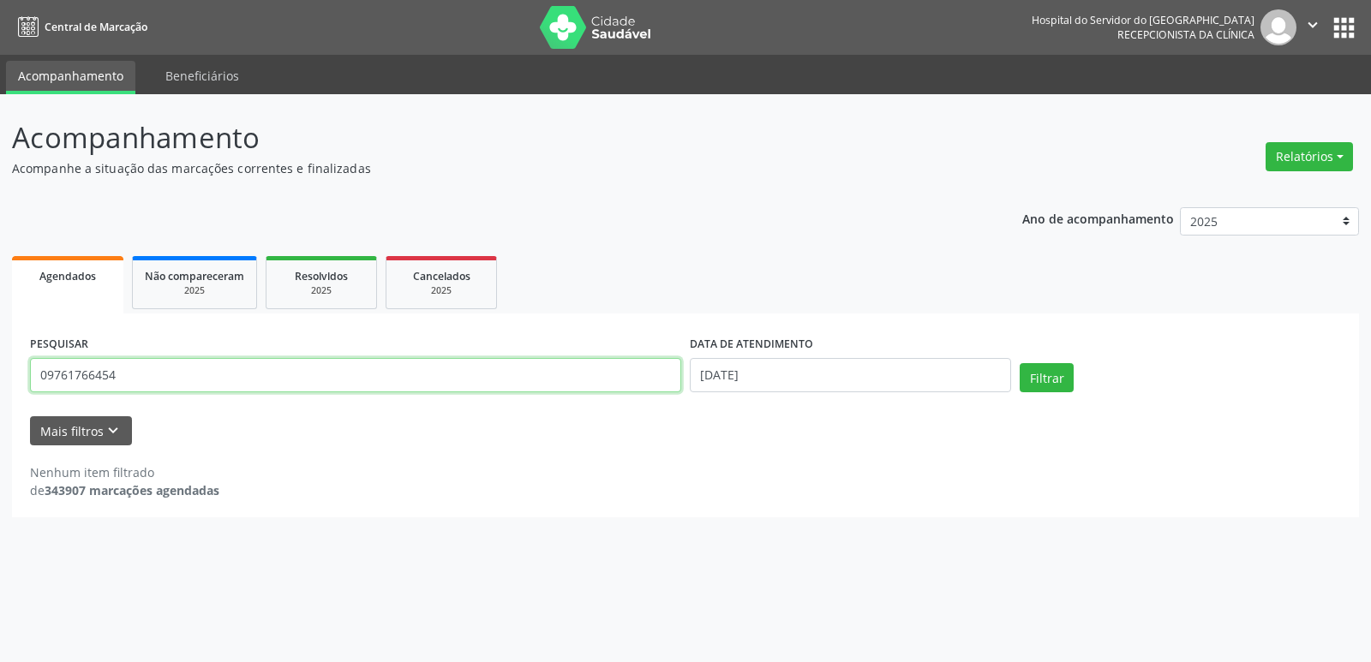
click at [0, 377] on div "Acompanhamento Acompanhe a situação das marcações correntes e finalizadas Relat…" at bounding box center [685, 378] width 1371 height 568
type input "26466180425"
click at [1019, 363] on button "Filtrar" at bounding box center [1046, 377] width 54 height 29
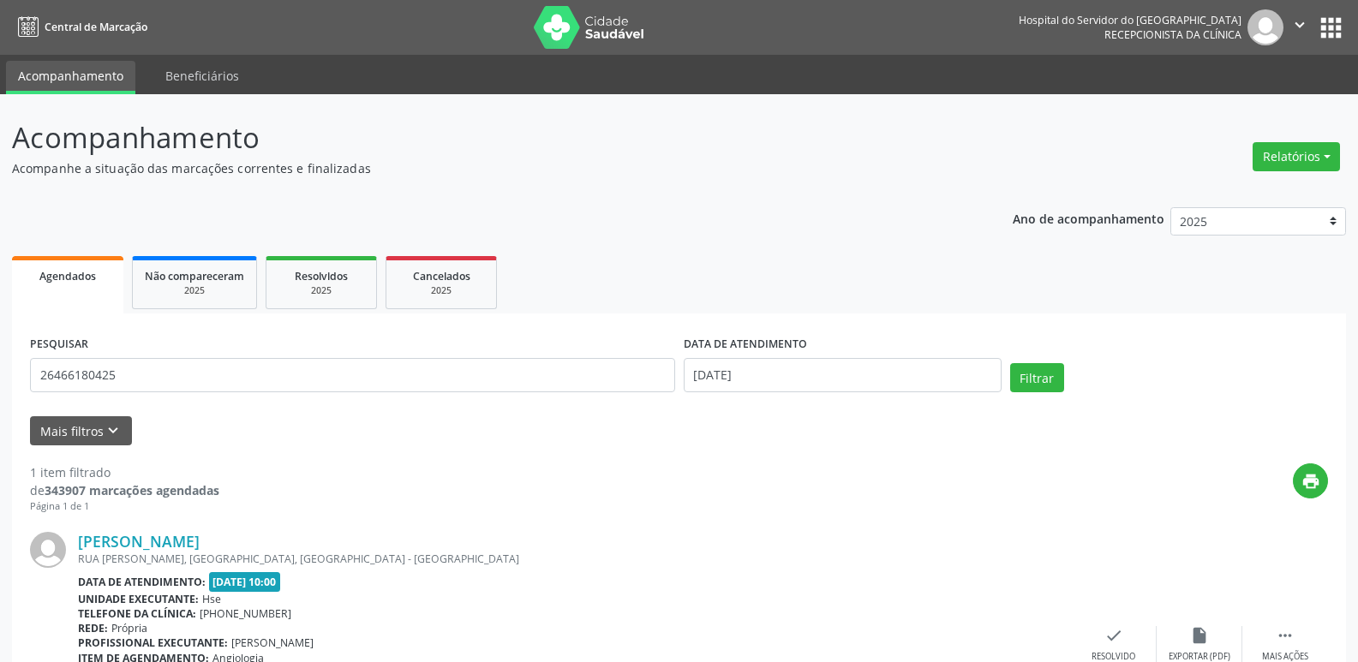
scroll to position [143, 0]
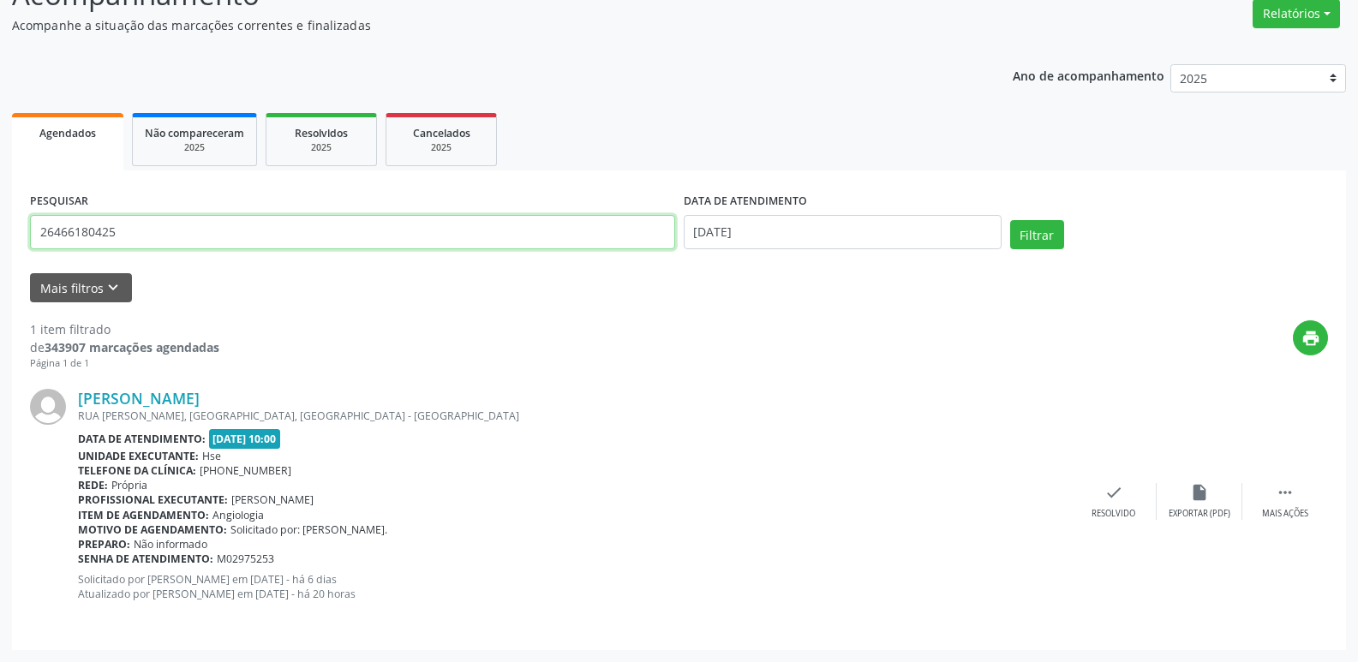
drag, startPoint x: 122, startPoint y: 230, endPoint x: 0, endPoint y: 240, distance: 122.1
click at [0, 240] on div "Acompanhamento Acompanhe a situação das marcações correntes e finalizadas Relat…" at bounding box center [679, 306] width 1358 height 711
click at [175, 215] on input "text" at bounding box center [352, 232] width 645 height 34
type input "42449855491"
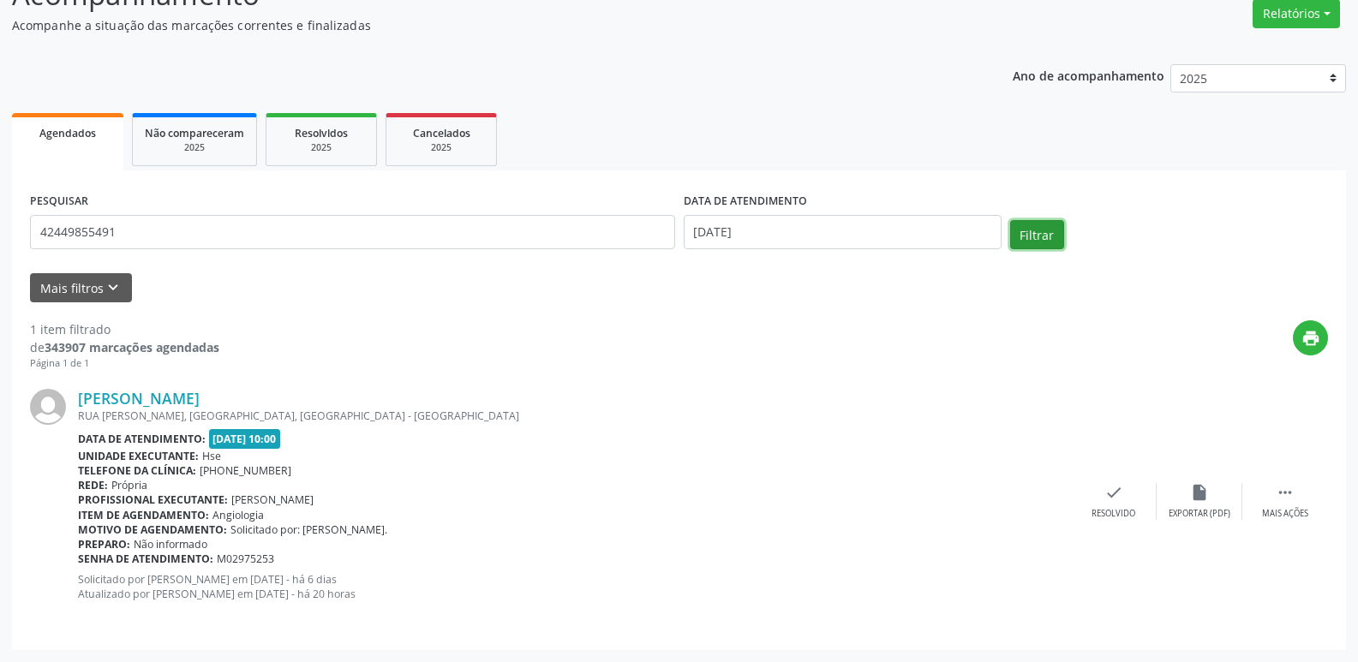
click at [1037, 224] on button "Filtrar" at bounding box center [1037, 234] width 54 height 29
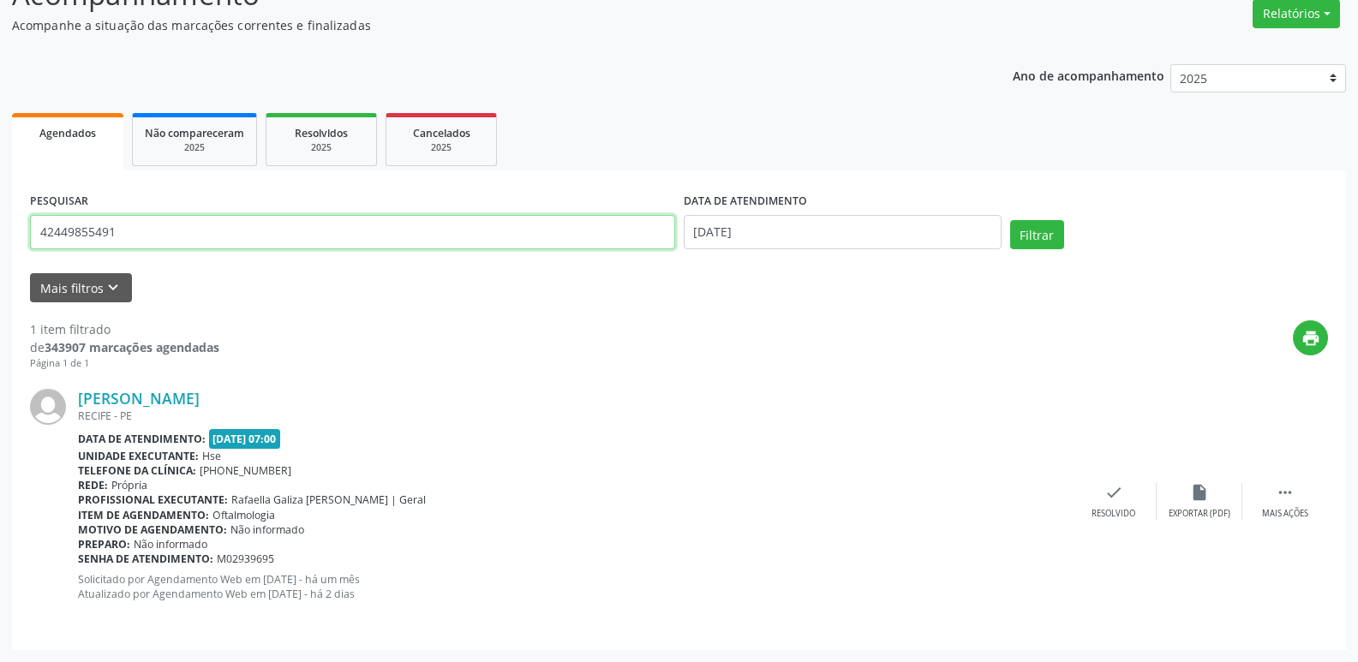
drag, startPoint x: 123, startPoint y: 239, endPoint x: 0, endPoint y: 206, distance: 126.8
click at [0, 206] on div "Acompanhamento Acompanhe a situação das marcações correntes e finalizadas Relat…" at bounding box center [679, 306] width 1358 height 711
type input "25265725415"
click at [1010, 220] on button "Filtrar" at bounding box center [1037, 234] width 54 height 29
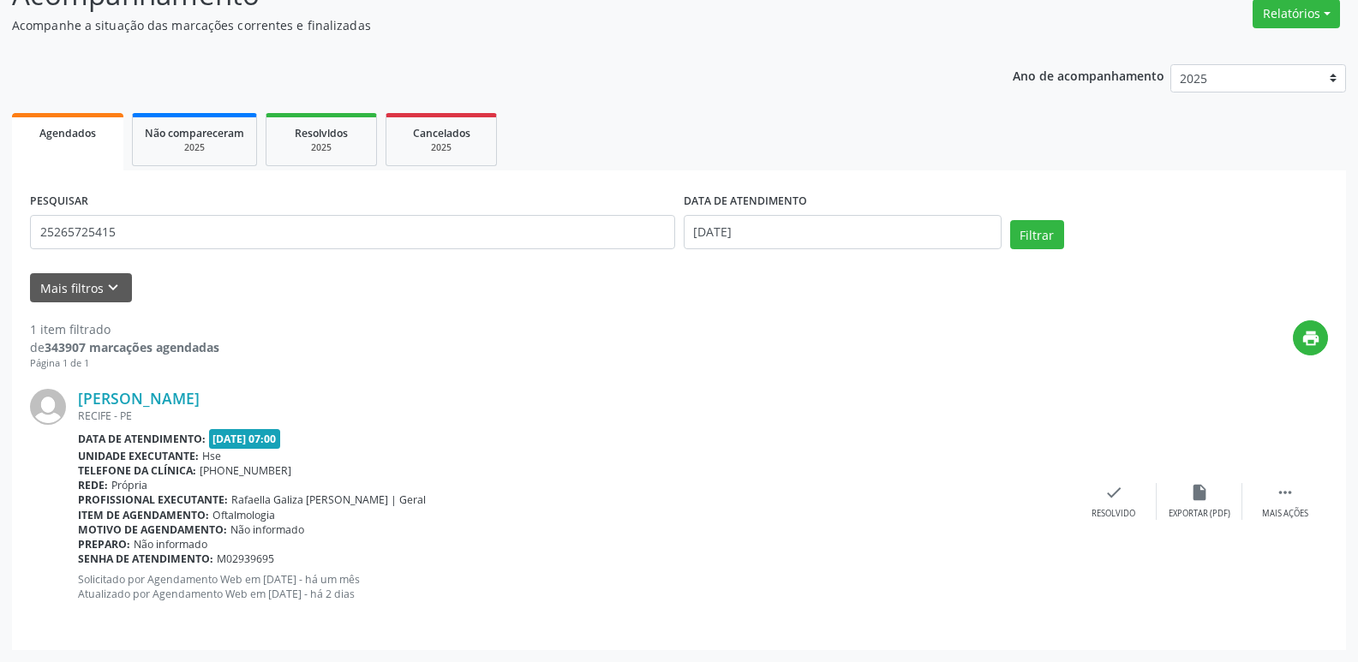
scroll to position [0, 0]
